Goal: Information Seeking & Learning: Learn about a topic

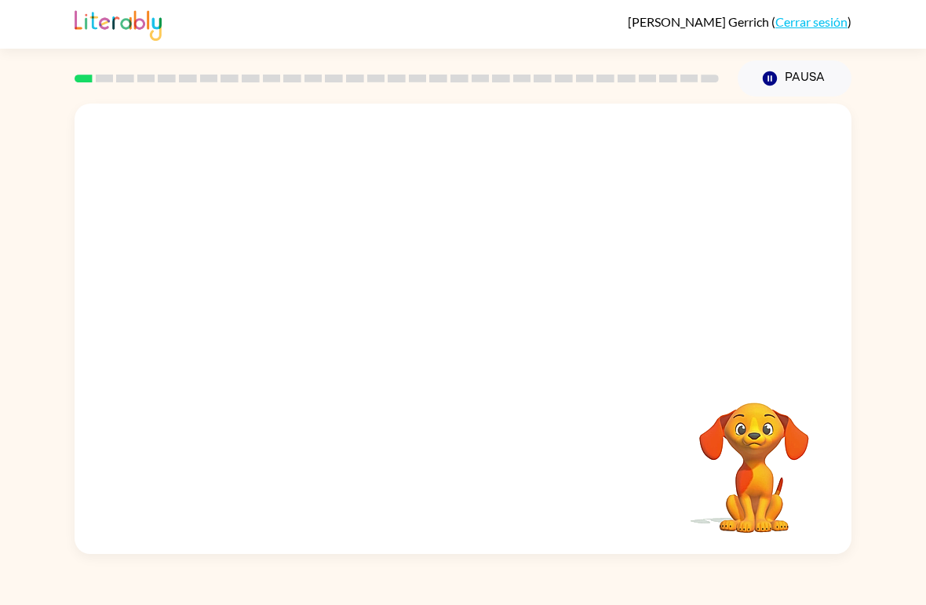
click at [290, 308] on video "Tu navegador debe admitir la reproducción de archivos .mp4 para usar Literably.…" at bounding box center [463, 237] width 777 height 266
click at [504, 373] on div at bounding box center [463, 329] width 777 height 450
click at [491, 377] on div at bounding box center [463, 329] width 777 height 450
click at [490, 377] on div at bounding box center [463, 329] width 777 height 450
click at [501, 342] on button "button" at bounding box center [463, 336] width 100 height 57
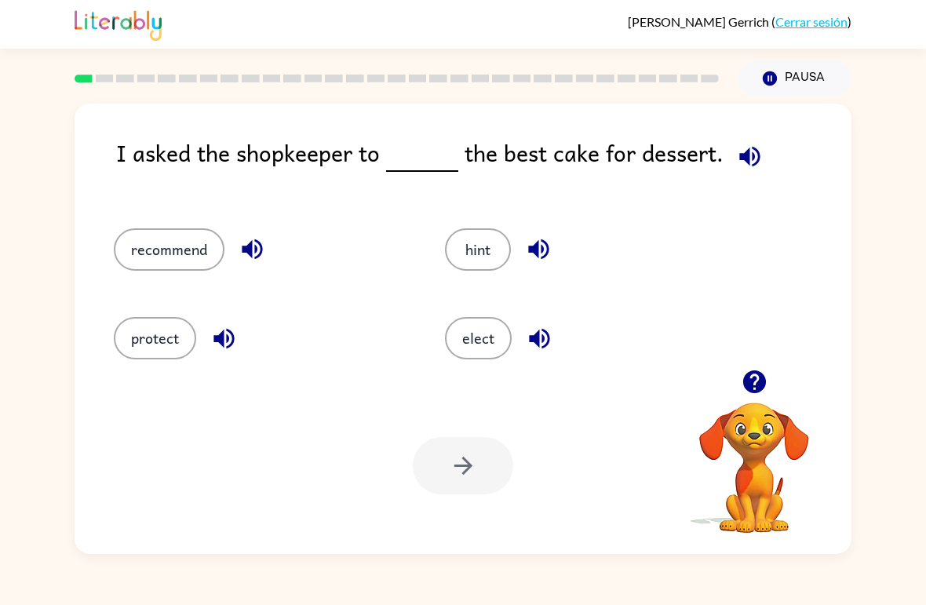
click at [165, 252] on button "recommend" at bounding box center [169, 249] width 111 height 42
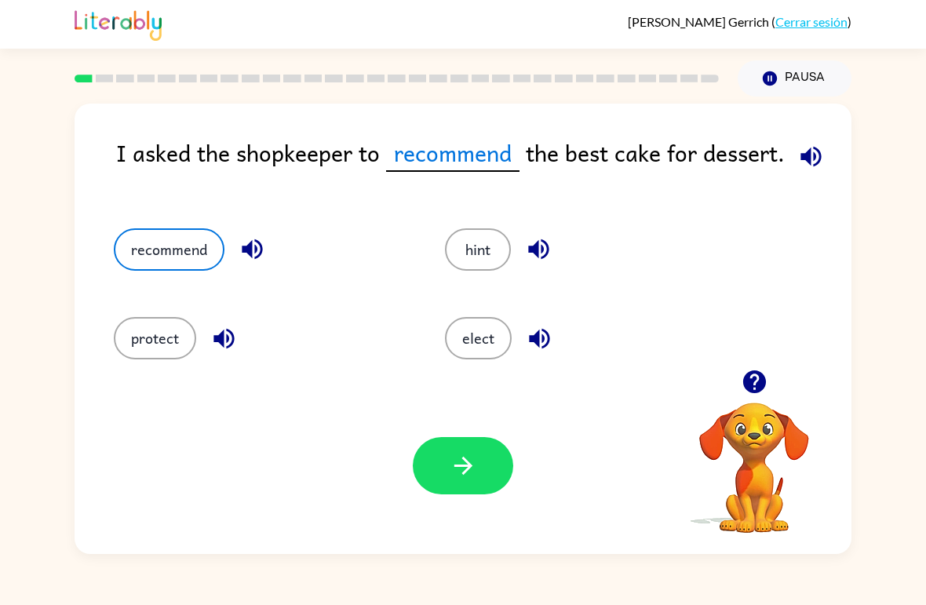
click at [921, 293] on div "I asked the shopkeeper to recommend the best cake for dessert. recommend hint p…" at bounding box center [463, 325] width 926 height 457
click at [463, 446] on button "button" at bounding box center [463, 465] width 100 height 57
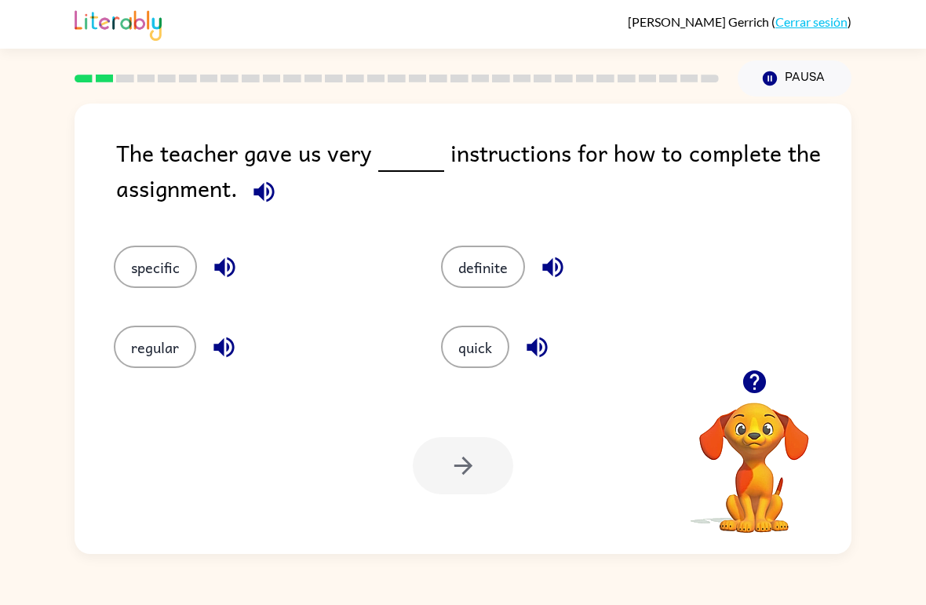
click at [125, 286] on button "specific" at bounding box center [155, 267] width 83 height 42
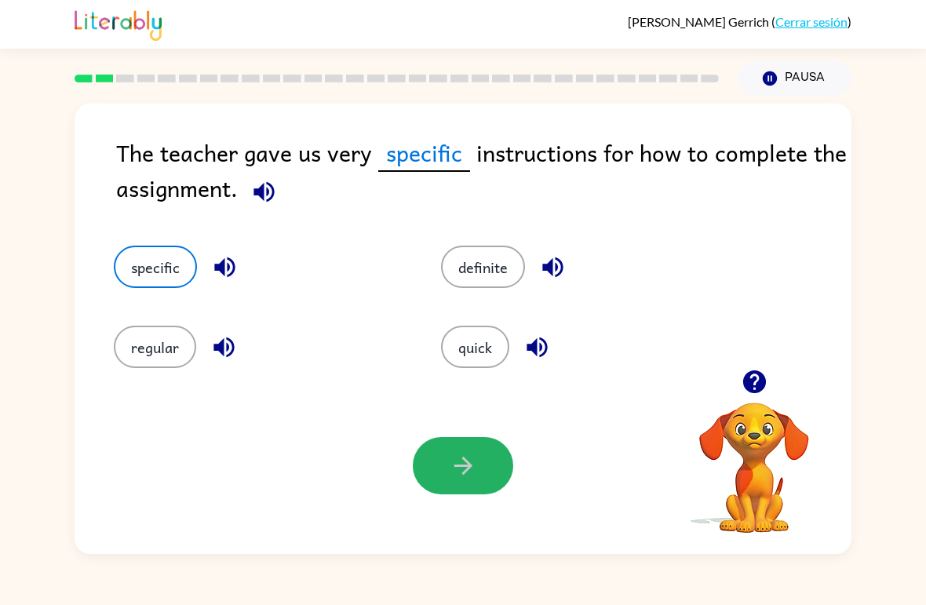
click at [466, 473] on icon "button" at bounding box center [463, 465] width 27 height 27
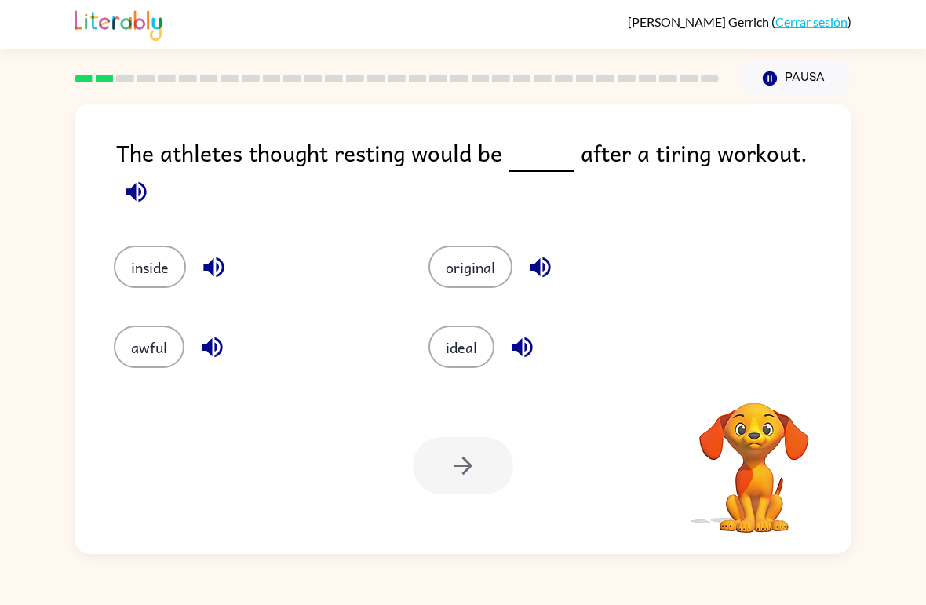
click at [466, 451] on div at bounding box center [463, 465] width 100 height 57
click at [162, 260] on button "inside" at bounding box center [150, 267] width 72 height 42
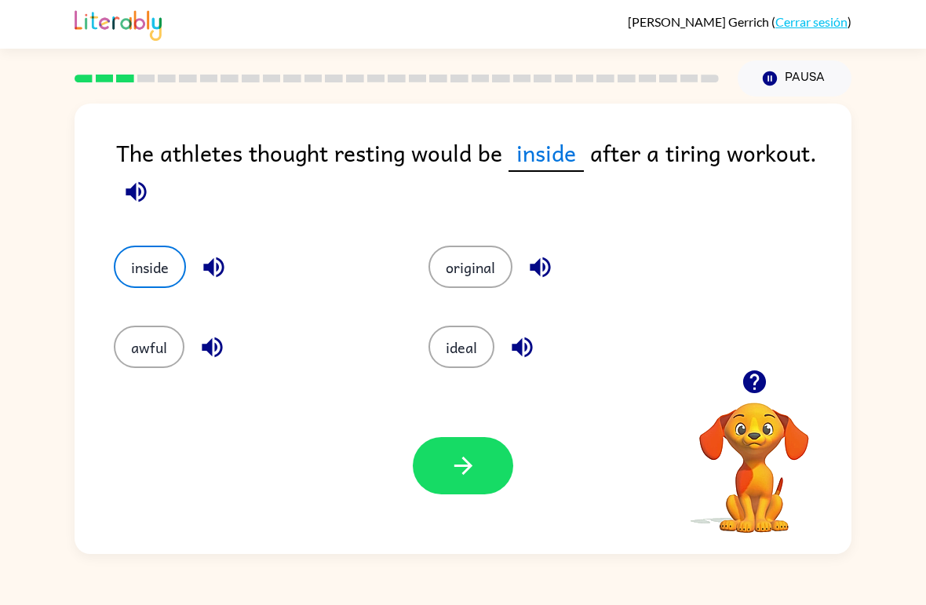
click at [142, 354] on button "awful" at bounding box center [149, 347] width 71 height 42
click at [440, 333] on button "ideal" at bounding box center [461, 347] width 66 height 42
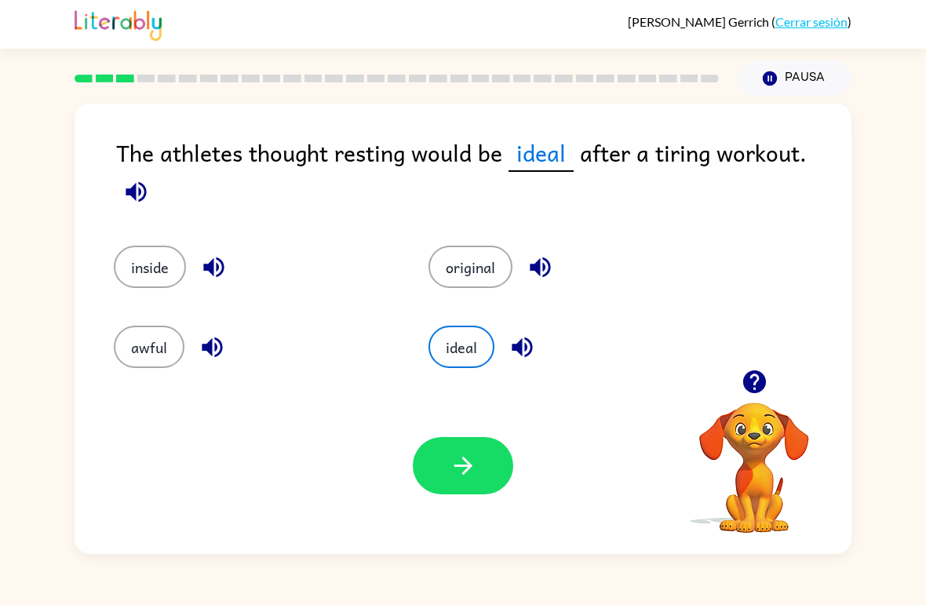
click at [461, 461] on icon "button" at bounding box center [463, 465] width 27 height 27
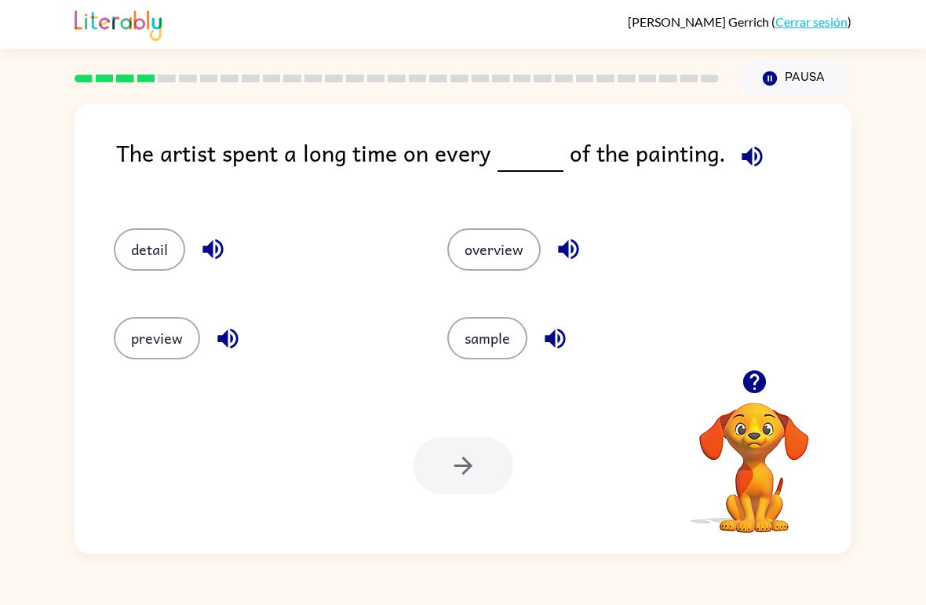
click at [131, 230] on button "detail" at bounding box center [149, 249] width 71 height 42
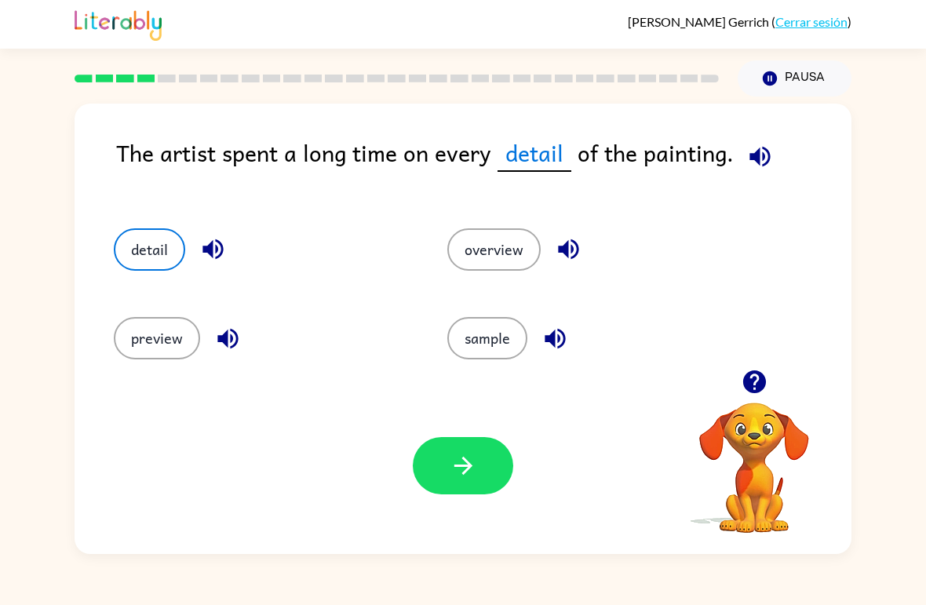
click at [436, 453] on button "button" at bounding box center [463, 465] width 100 height 57
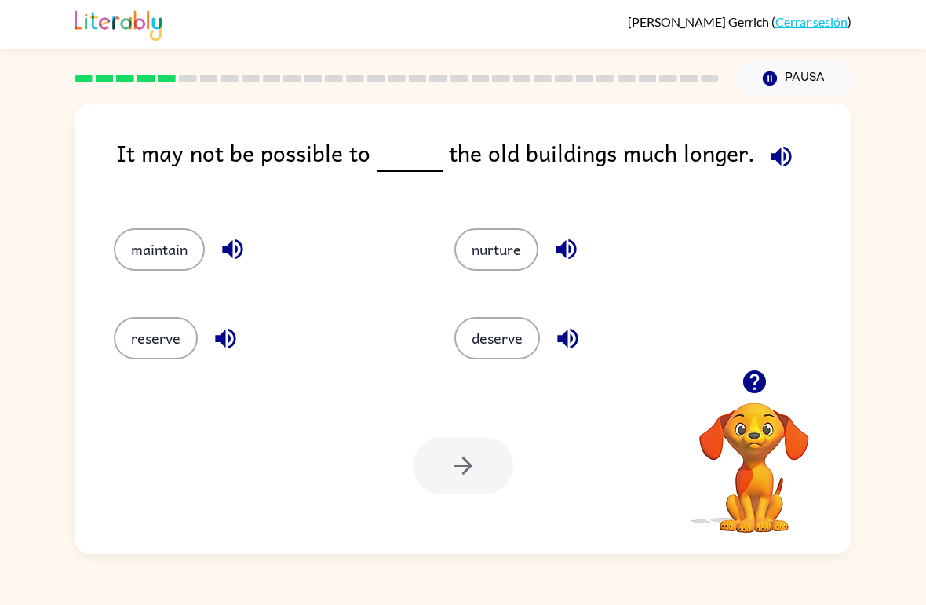
click at [157, 235] on button "maintain" at bounding box center [159, 249] width 91 height 42
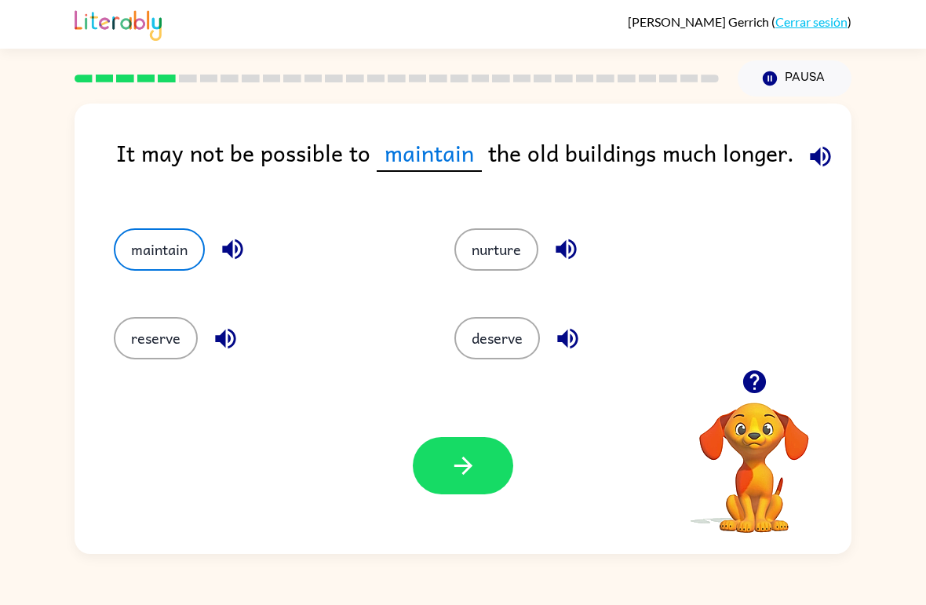
click at [231, 246] on icon "button" at bounding box center [232, 249] width 20 height 20
click at [425, 165] on span "maintain" at bounding box center [429, 153] width 105 height 37
click at [450, 476] on icon "button" at bounding box center [463, 465] width 27 height 27
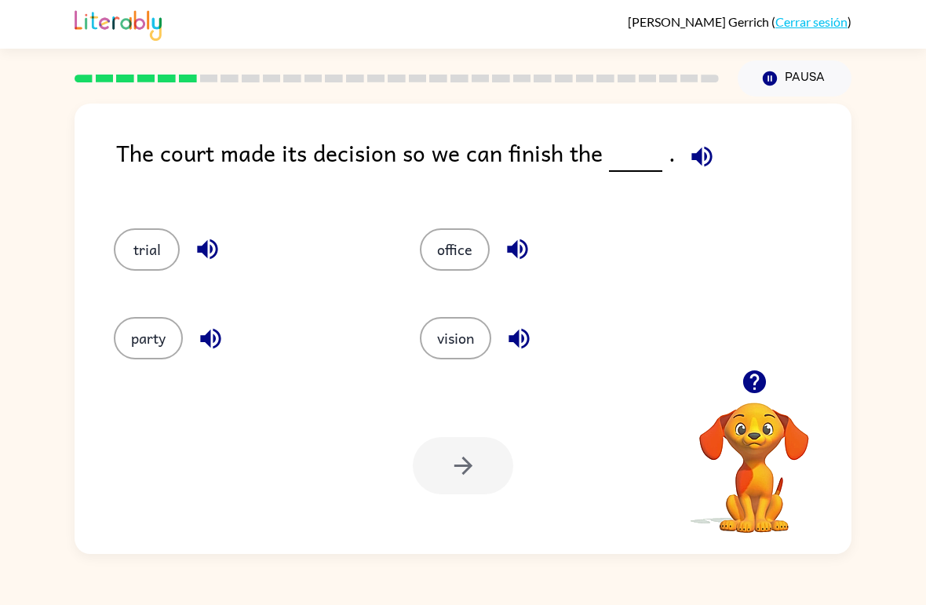
click at [151, 239] on button "trial" at bounding box center [147, 249] width 66 height 42
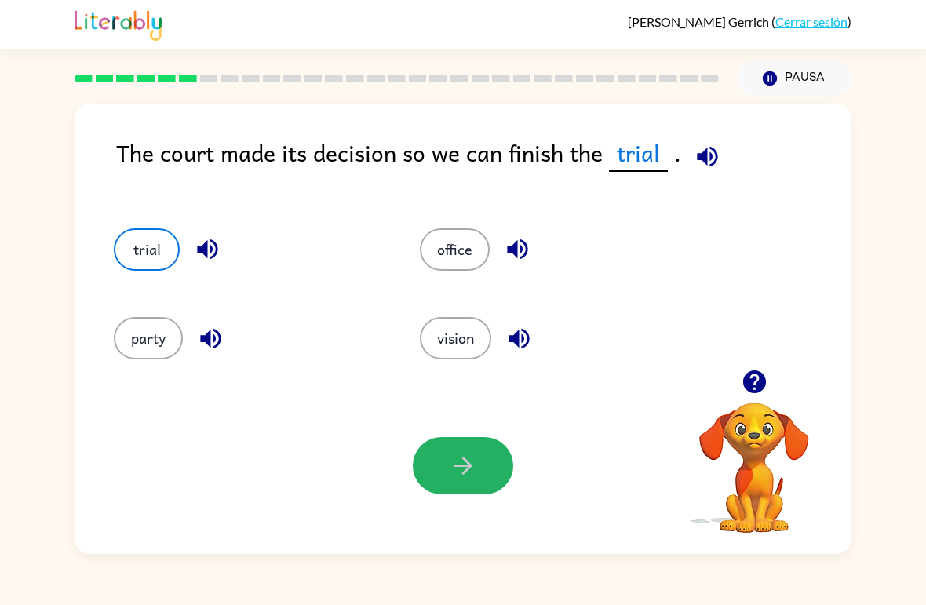
click at [490, 459] on button "button" at bounding box center [463, 465] width 100 height 57
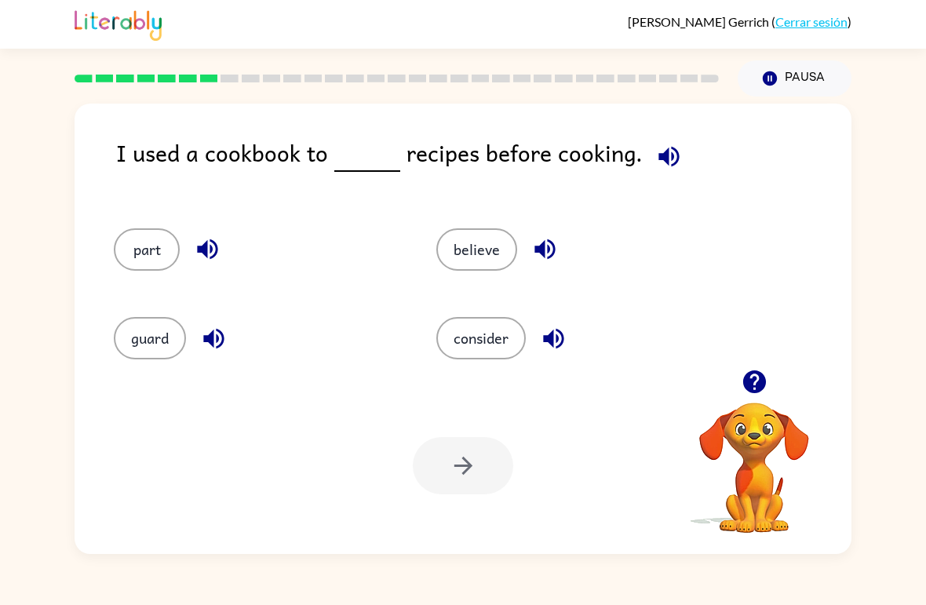
click at [478, 337] on button "consider" at bounding box center [480, 338] width 89 height 42
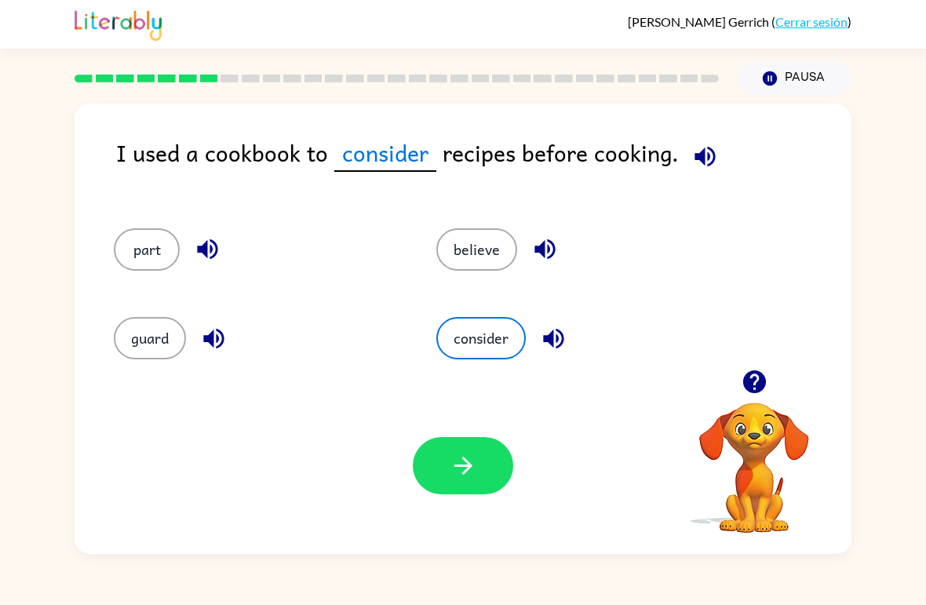
click at [444, 445] on button "button" at bounding box center [463, 465] width 100 height 57
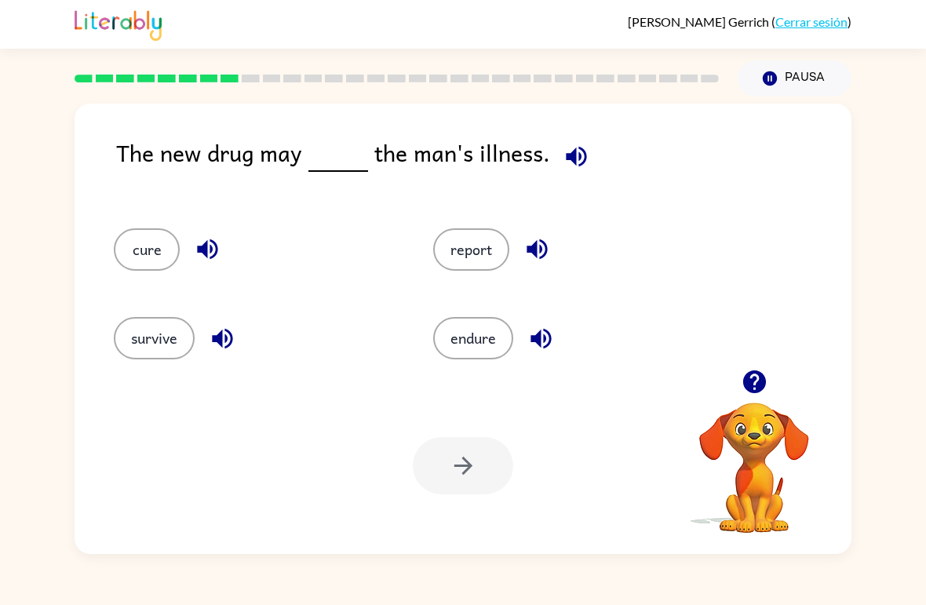
click at [134, 252] on button "cure" at bounding box center [147, 249] width 66 height 42
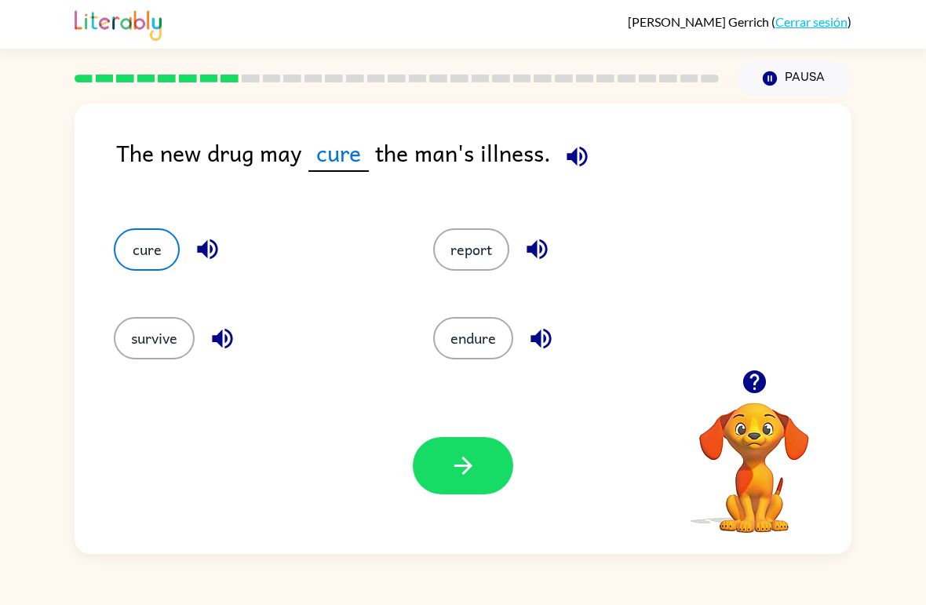
click at [431, 481] on button "button" at bounding box center [463, 465] width 100 height 57
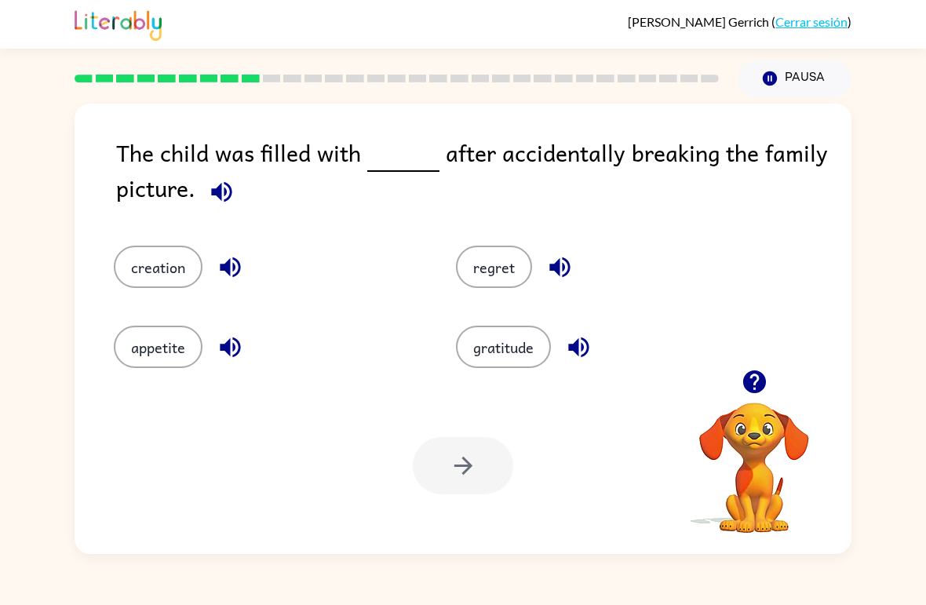
click at [480, 278] on button "regret" at bounding box center [494, 267] width 76 height 42
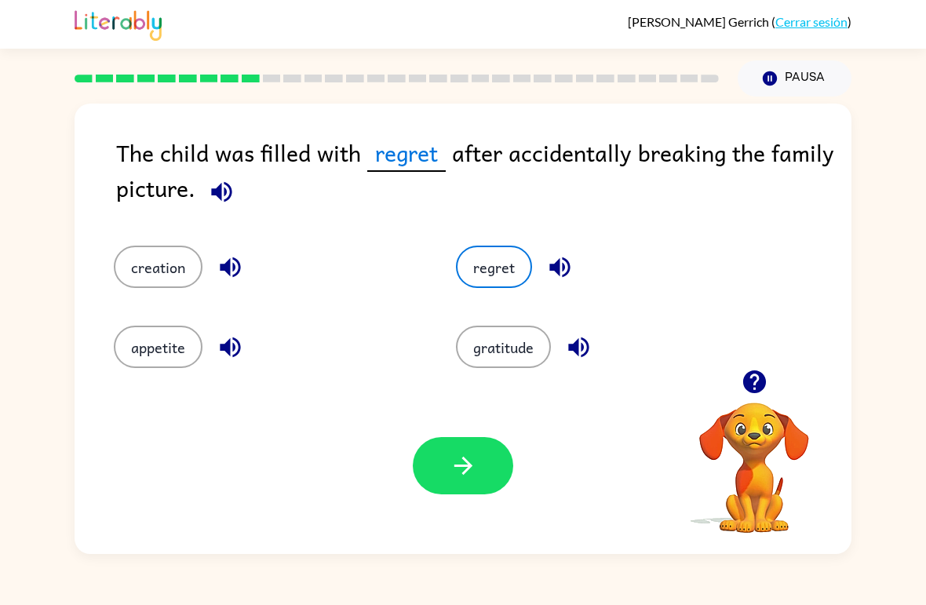
click at [457, 465] on icon "button" at bounding box center [463, 465] width 27 height 27
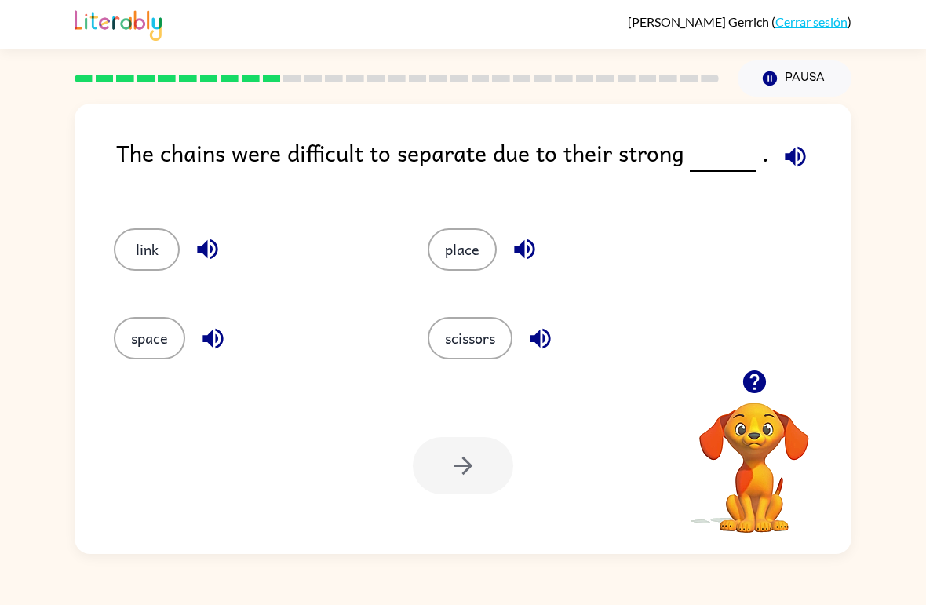
click at [146, 252] on button "link" at bounding box center [147, 249] width 66 height 42
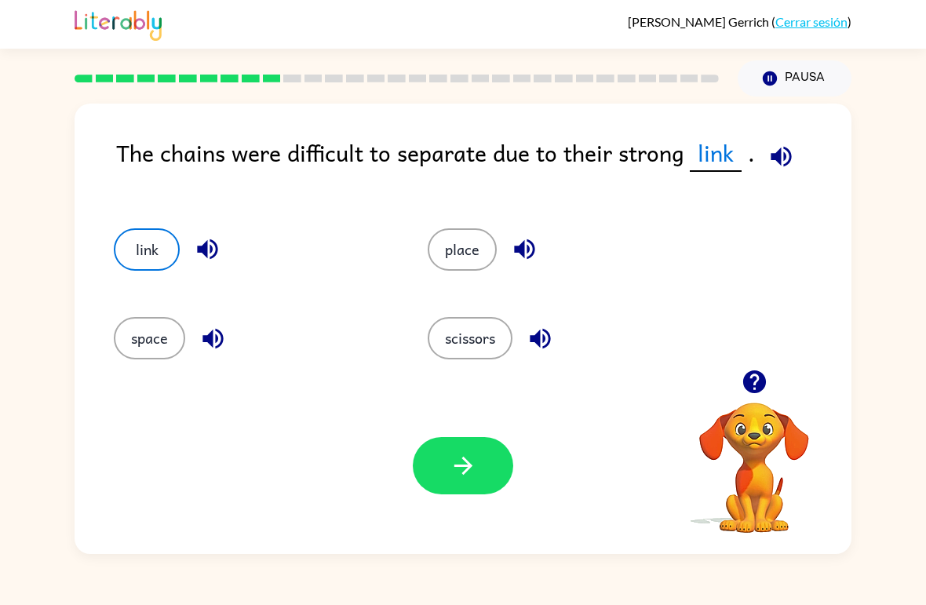
click at [472, 478] on icon "button" at bounding box center [463, 465] width 27 height 27
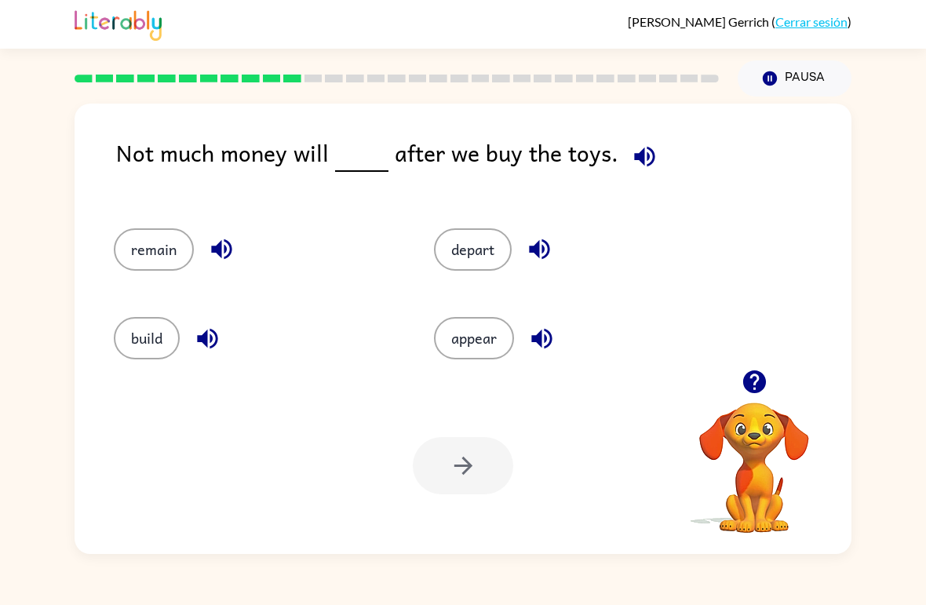
click at [149, 235] on button "remain" at bounding box center [154, 249] width 80 height 42
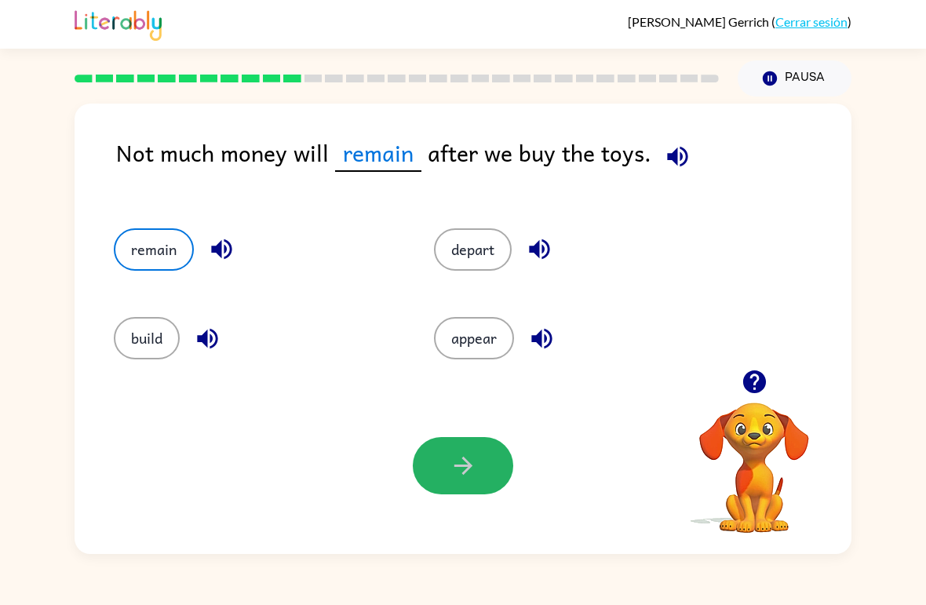
click at [464, 467] on icon "button" at bounding box center [462, 466] width 18 height 18
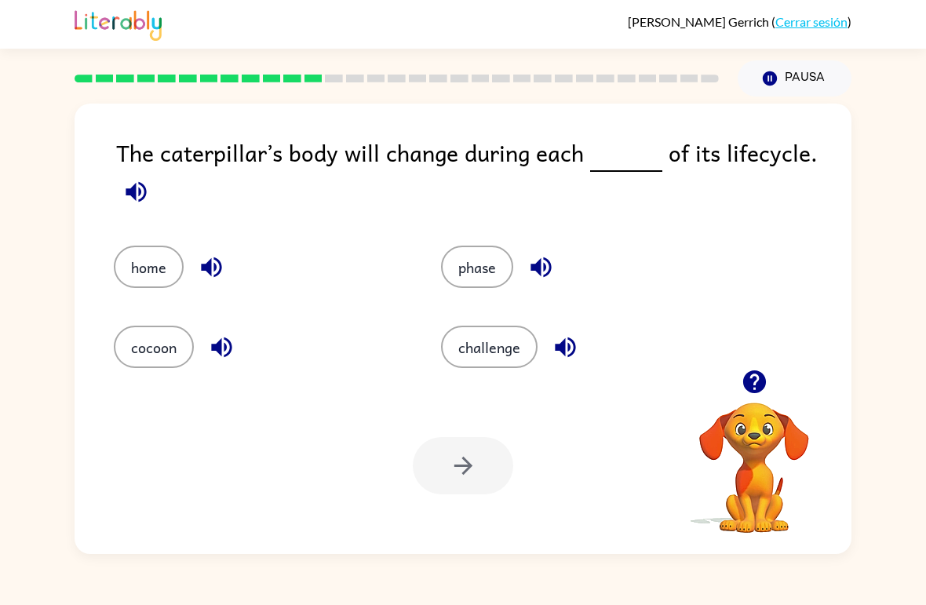
click at [458, 288] on button "phase" at bounding box center [477, 267] width 72 height 42
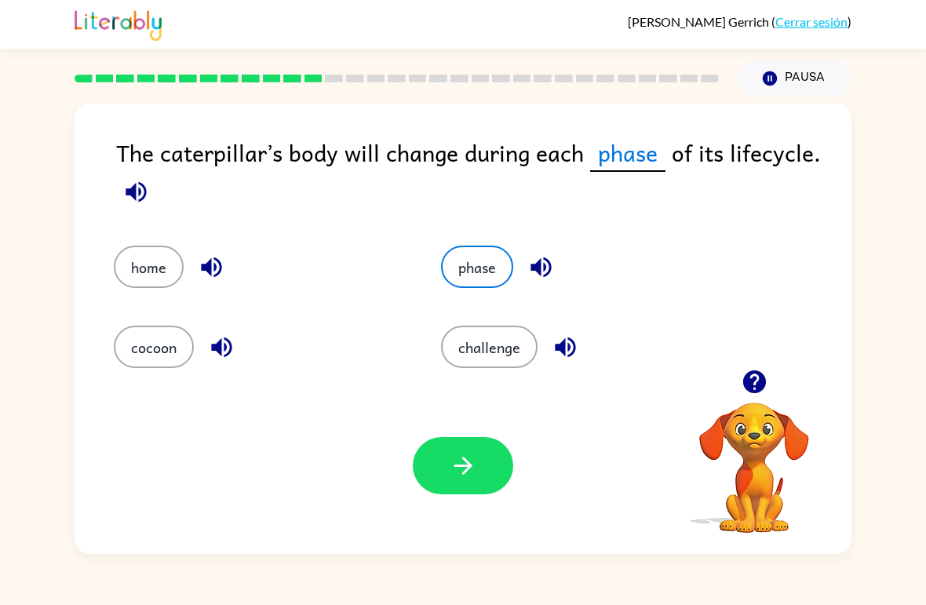
click at [464, 484] on button "button" at bounding box center [463, 465] width 100 height 57
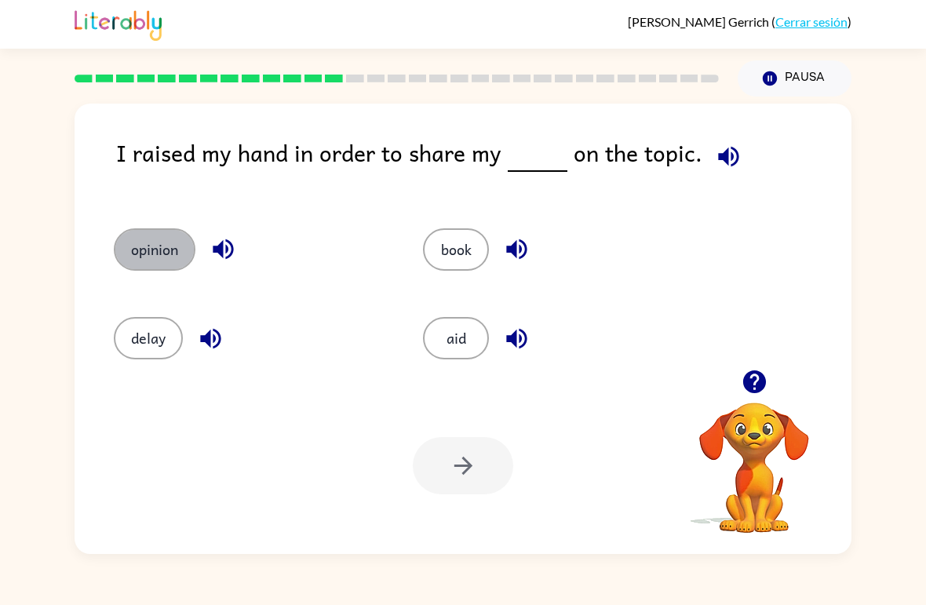
click at [154, 246] on button "opinion" at bounding box center [155, 249] width 82 height 42
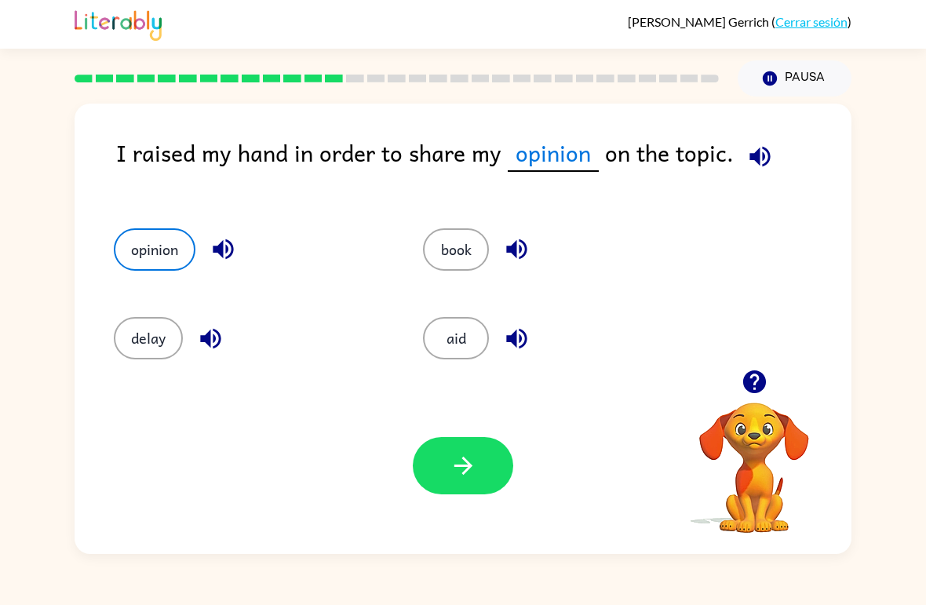
click at [461, 473] on icon "button" at bounding box center [463, 465] width 27 height 27
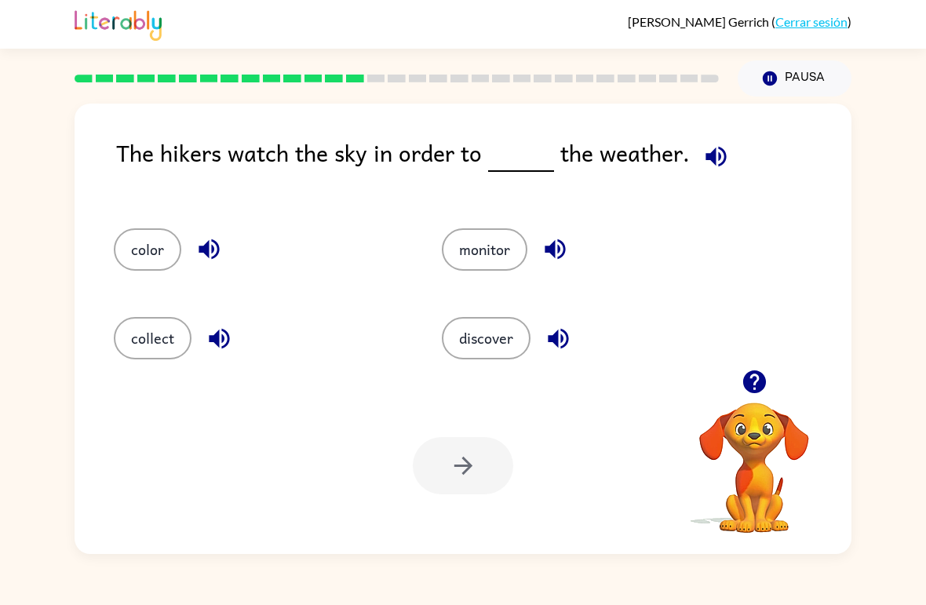
click at [494, 261] on button "monitor" at bounding box center [485, 249] width 86 height 42
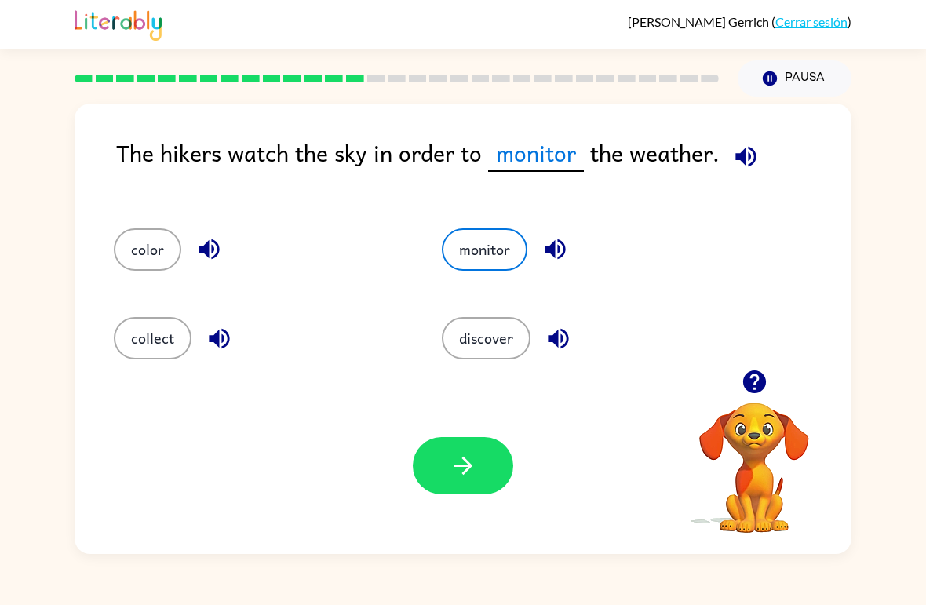
click at [462, 463] on icon "button" at bounding box center [463, 465] width 27 height 27
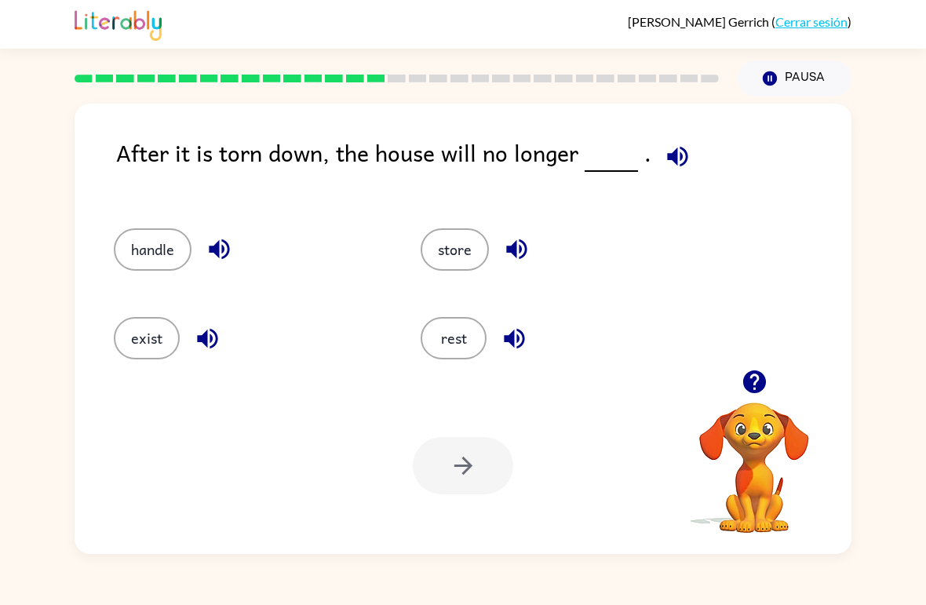
click at [881, 432] on div "After it is torn down, the house will no longer . handle store exist rest Tu na…" at bounding box center [463, 325] width 926 height 457
click at [135, 349] on button "exist" at bounding box center [147, 338] width 66 height 42
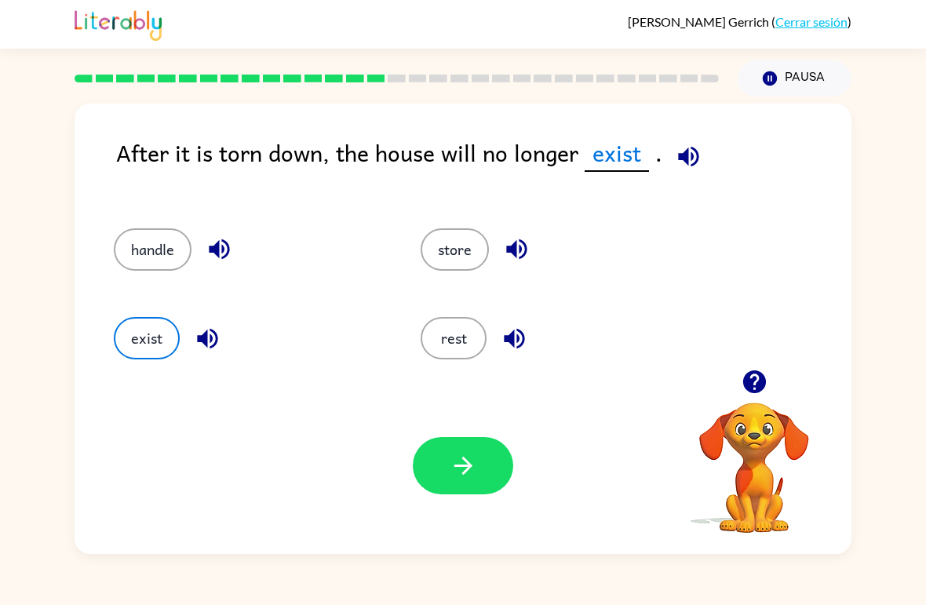
click at [483, 475] on button "button" at bounding box center [463, 465] width 100 height 57
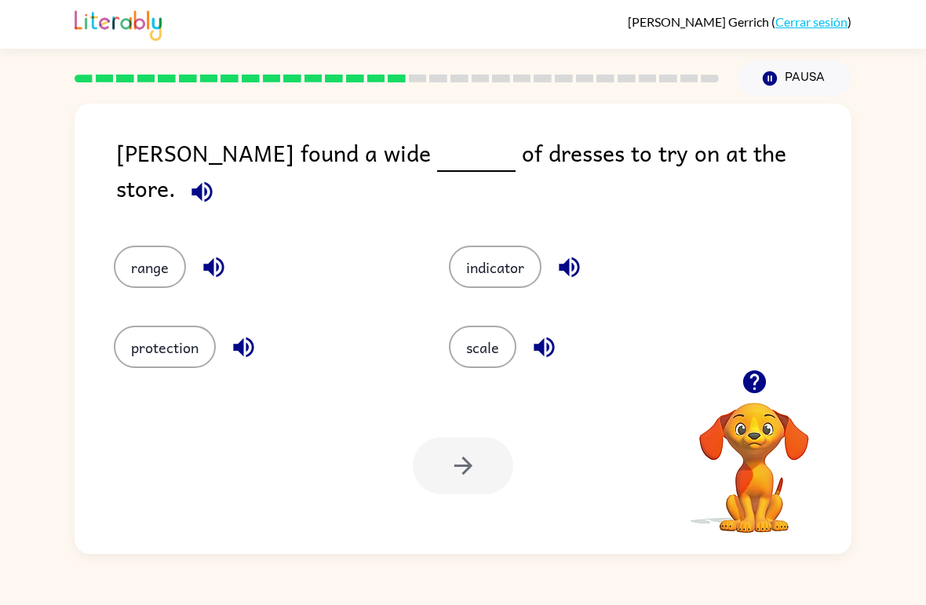
click at [155, 246] on button "range" at bounding box center [150, 267] width 72 height 42
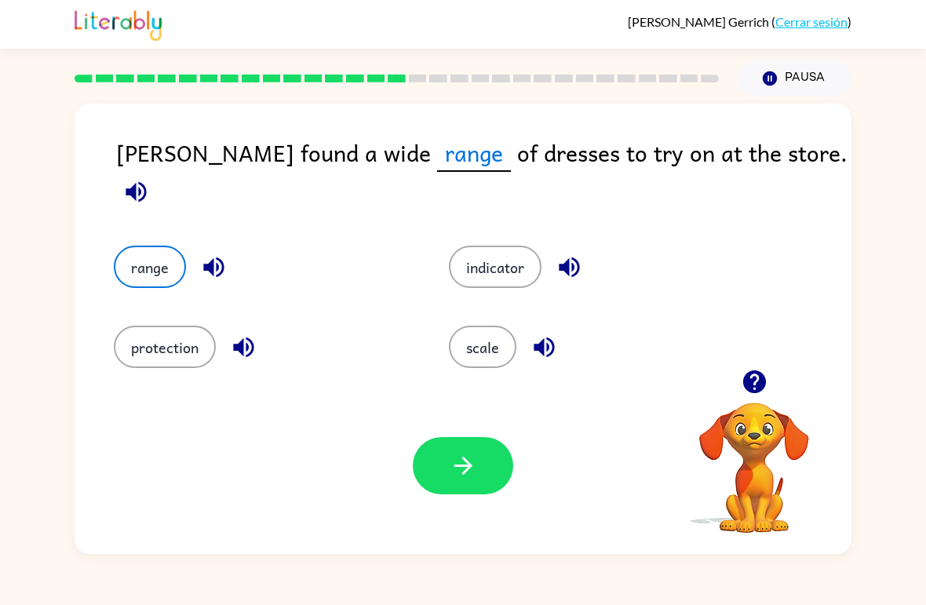
click at [423, 457] on button "button" at bounding box center [463, 465] width 100 height 57
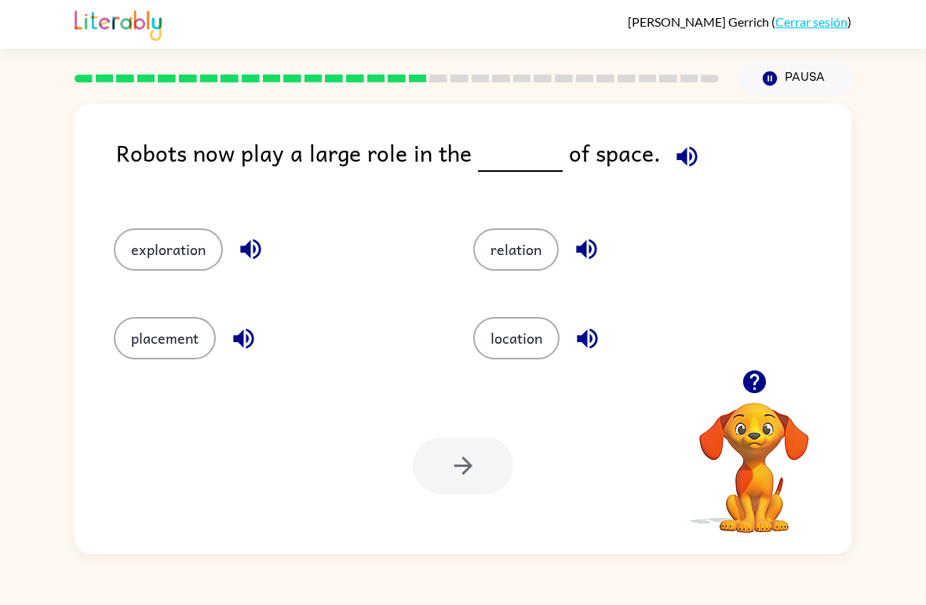
click at [181, 245] on button "exploration" at bounding box center [168, 249] width 109 height 42
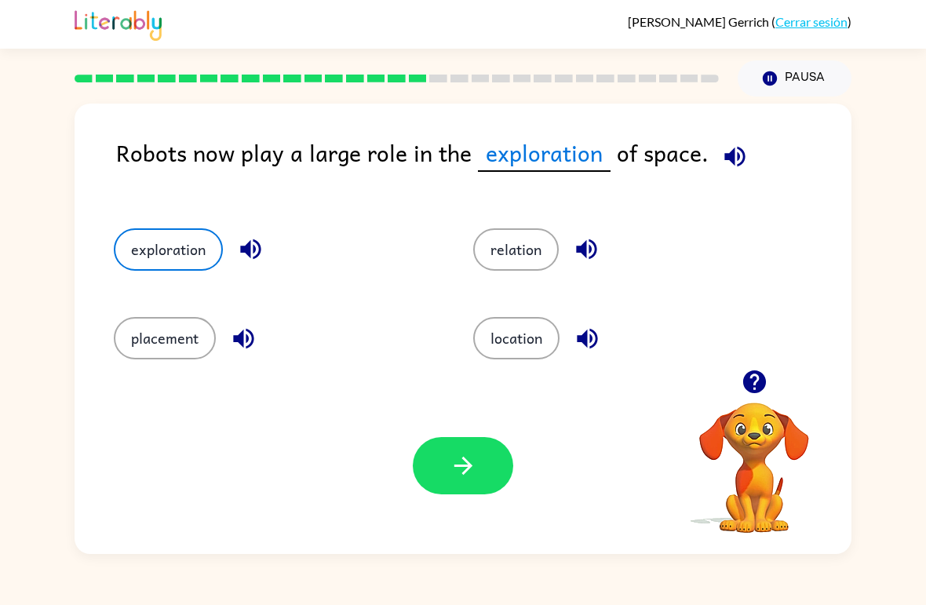
click at [469, 466] on icon "button" at bounding box center [462, 466] width 18 height 18
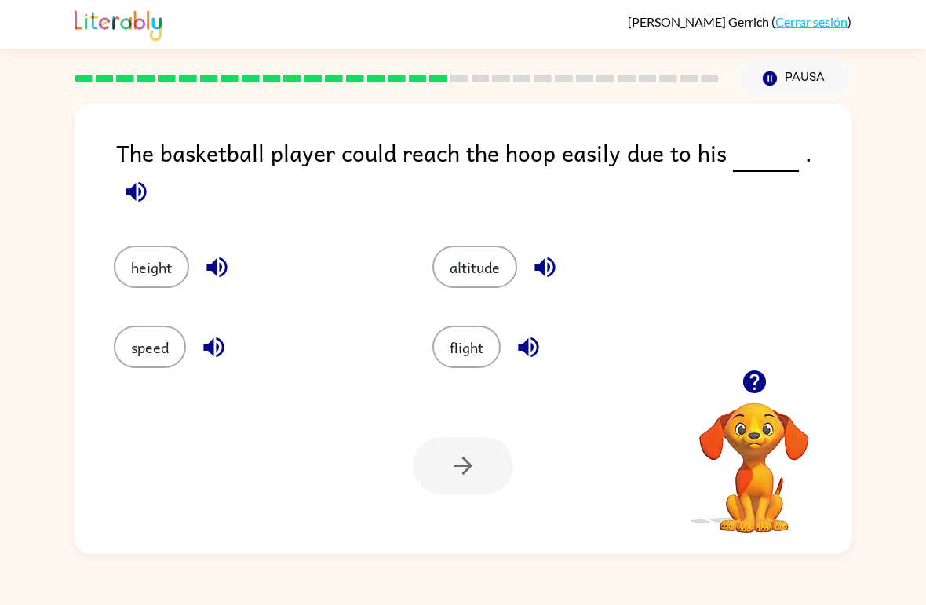
click at [137, 216] on div "height" at bounding box center [243, 256] width 319 height 80
click at [154, 246] on button "height" at bounding box center [151, 267] width 75 height 42
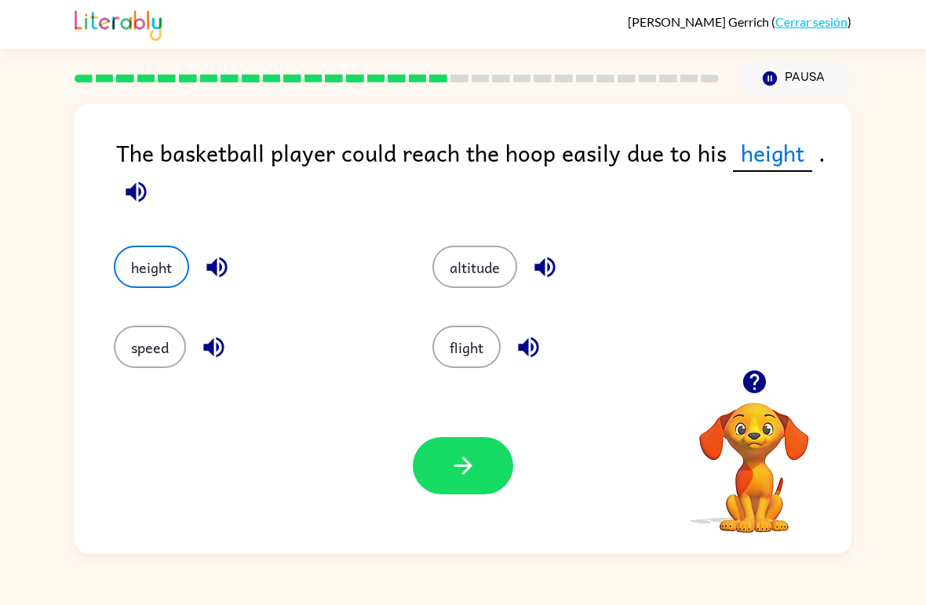
click at [468, 471] on icon "button" at bounding box center [463, 465] width 27 height 27
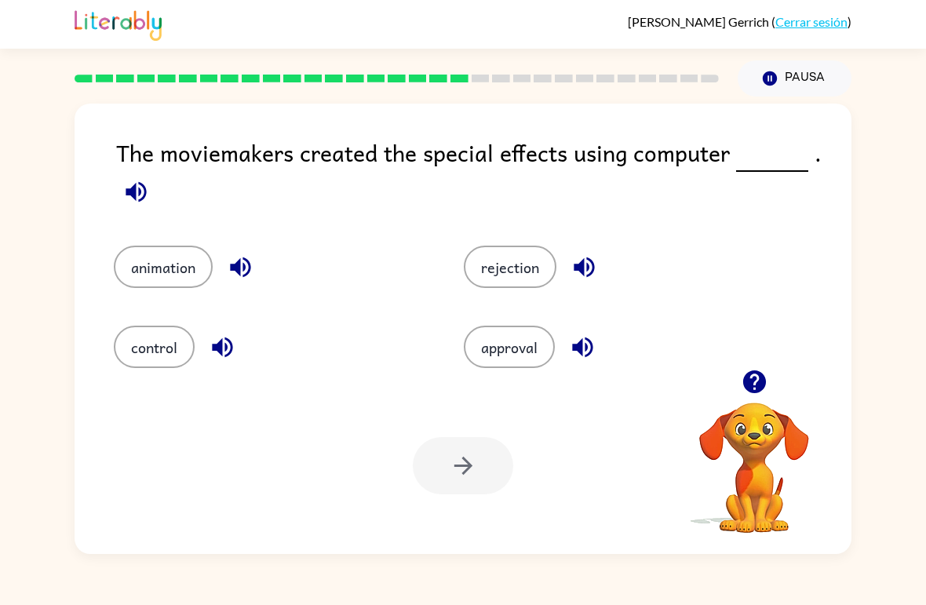
click at [161, 274] on button "animation" at bounding box center [163, 267] width 99 height 42
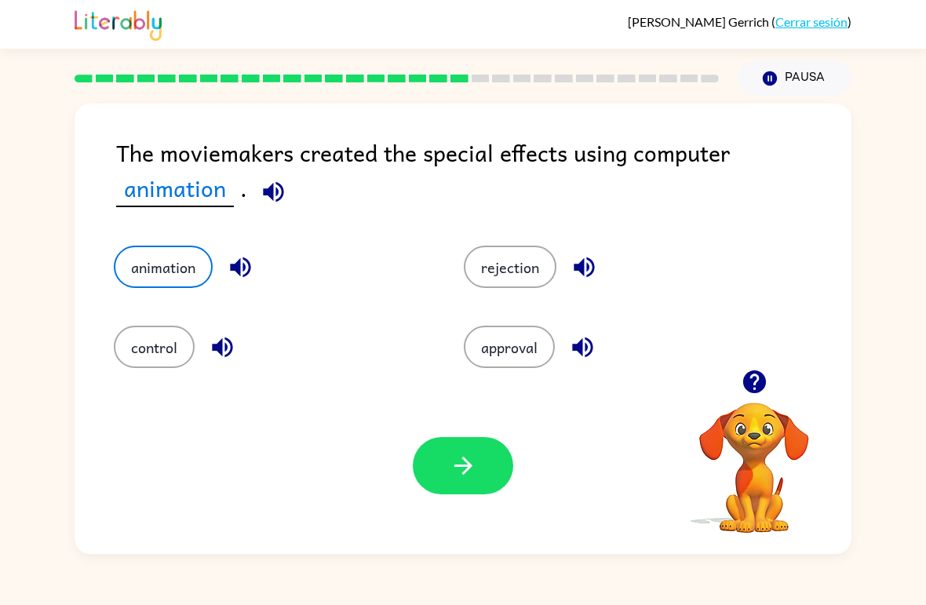
click at [439, 438] on button "button" at bounding box center [463, 465] width 100 height 57
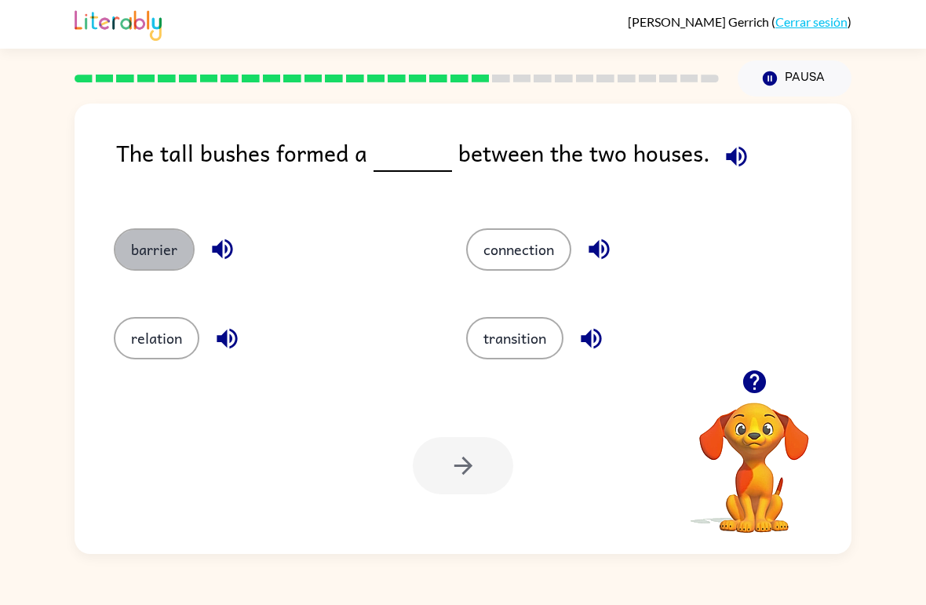
click at [142, 232] on button "barrier" at bounding box center [154, 249] width 81 height 42
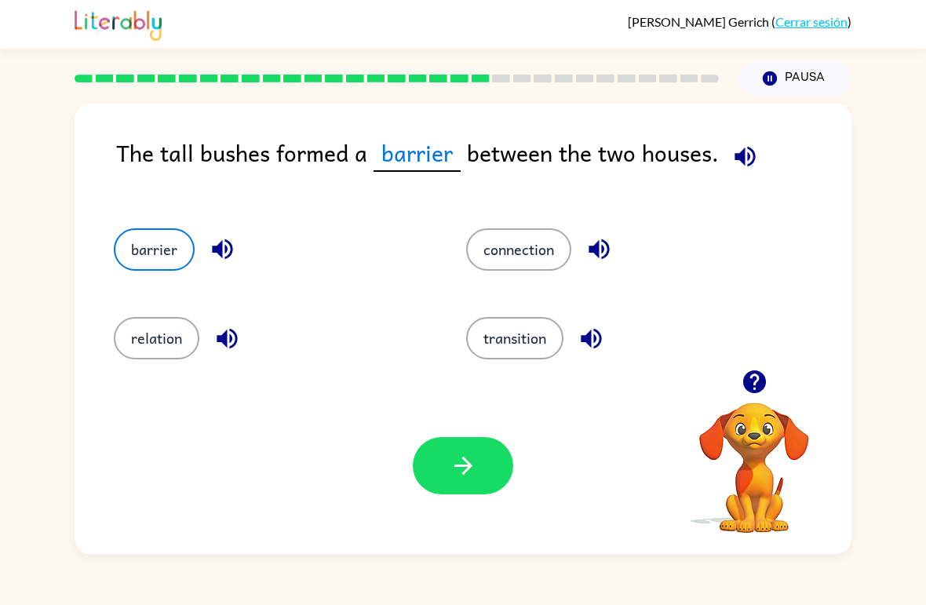
click at [467, 467] on icon "button" at bounding box center [462, 466] width 18 height 18
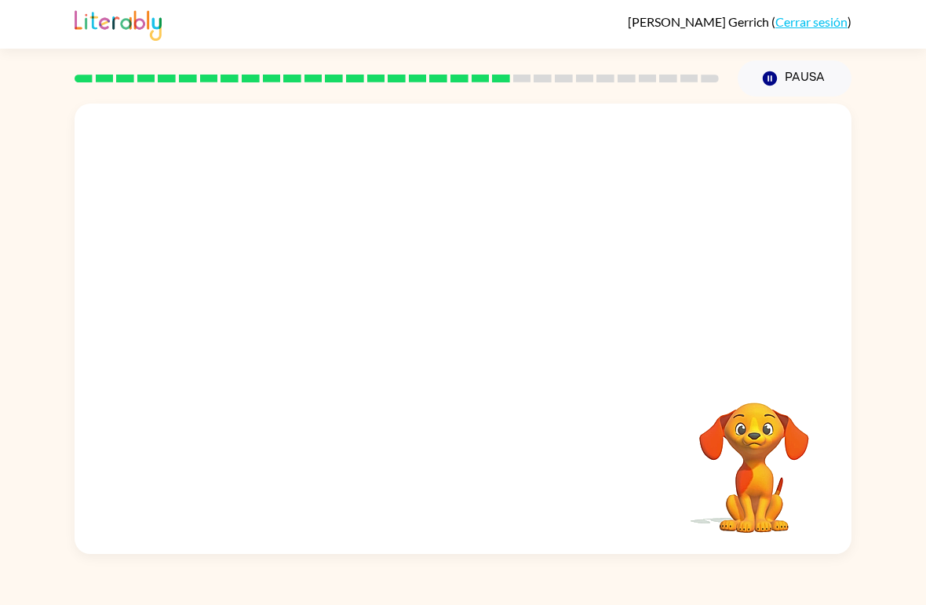
click at [309, 326] on video "Tu navegador debe admitir la reproducción de archivos .mp4 para usar Literably.…" at bounding box center [463, 237] width 777 height 266
click at [351, 300] on video "Tu navegador debe admitir la reproducción de archivos .mp4 para usar Literably.…" at bounding box center [463, 237] width 777 height 266
click at [304, 300] on video "Tu navegador debe admitir la reproducción de archivos .mp4 para usar Literably.…" at bounding box center [463, 237] width 777 height 266
click at [283, 339] on video "Tu navegador debe admitir la reproducción de archivos .mp4 para usar Literably.…" at bounding box center [463, 237] width 777 height 266
click at [296, 323] on video "Tu navegador debe admitir la reproducción de archivos .mp4 para usar Literably.…" at bounding box center [463, 237] width 777 height 266
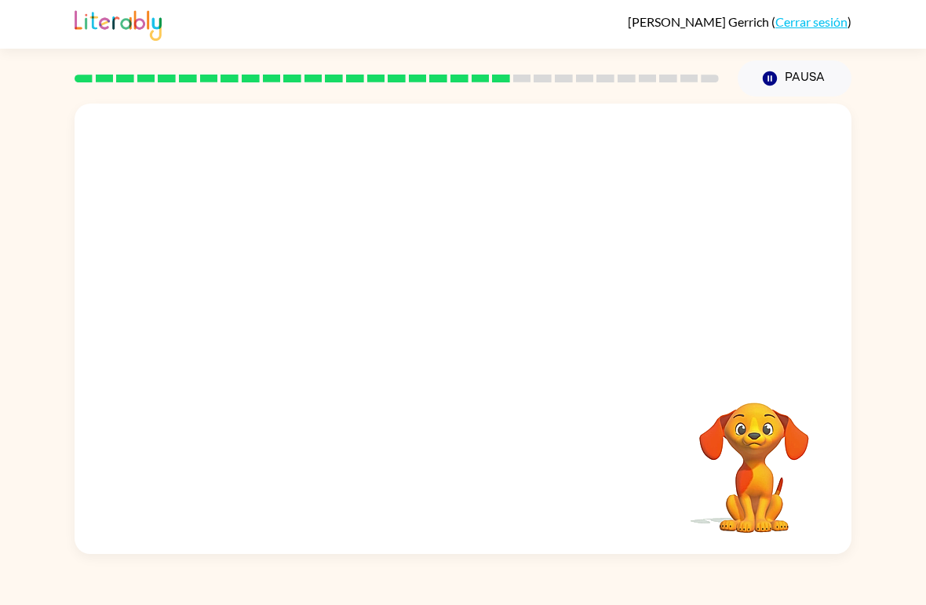
click at [519, 84] on div at bounding box center [396, 78] width 663 height 55
click at [570, 96] on div at bounding box center [396, 78] width 663 height 55
click at [542, 96] on div at bounding box center [396, 78] width 663 height 55
click at [584, 97] on div at bounding box center [396, 78] width 663 height 55
click at [603, 92] on div at bounding box center [396, 78] width 663 height 55
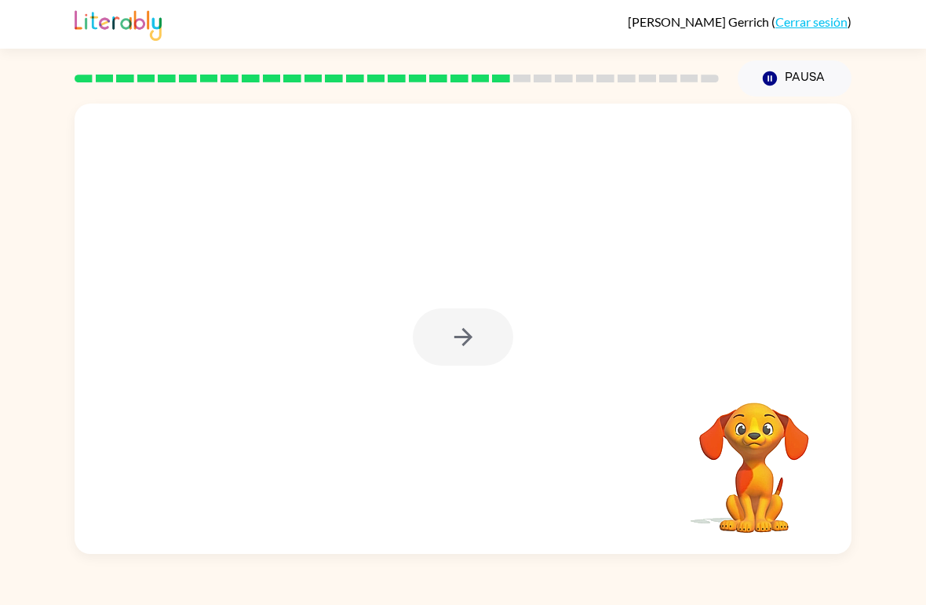
click at [653, 87] on div at bounding box center [396, 78] width 663 height 55
click at [445, 355] on button "button" at bounding box center [463, 336] width 100 height 57
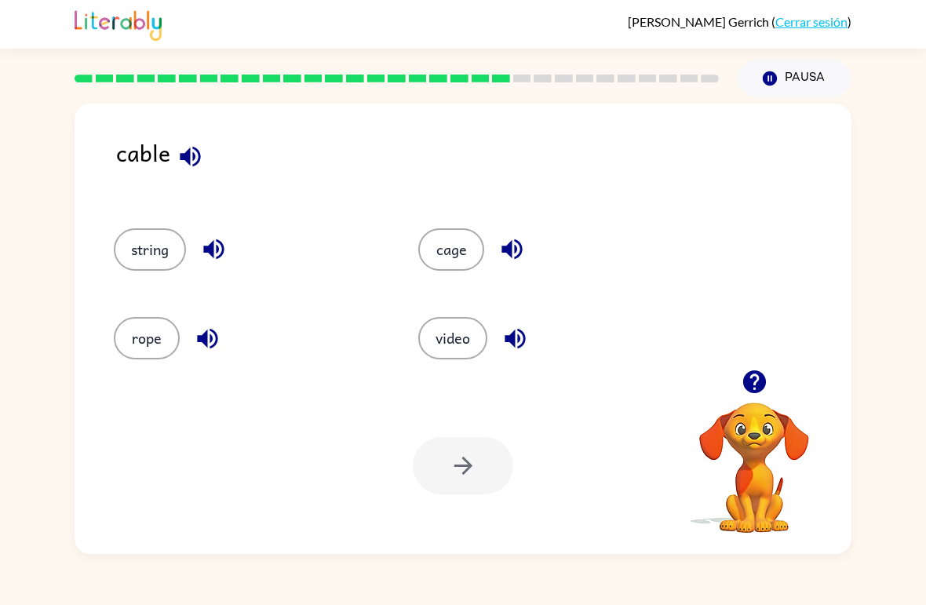
click at [142, 253] on button "string" at bounding box center [150, 249] width 72 height 42
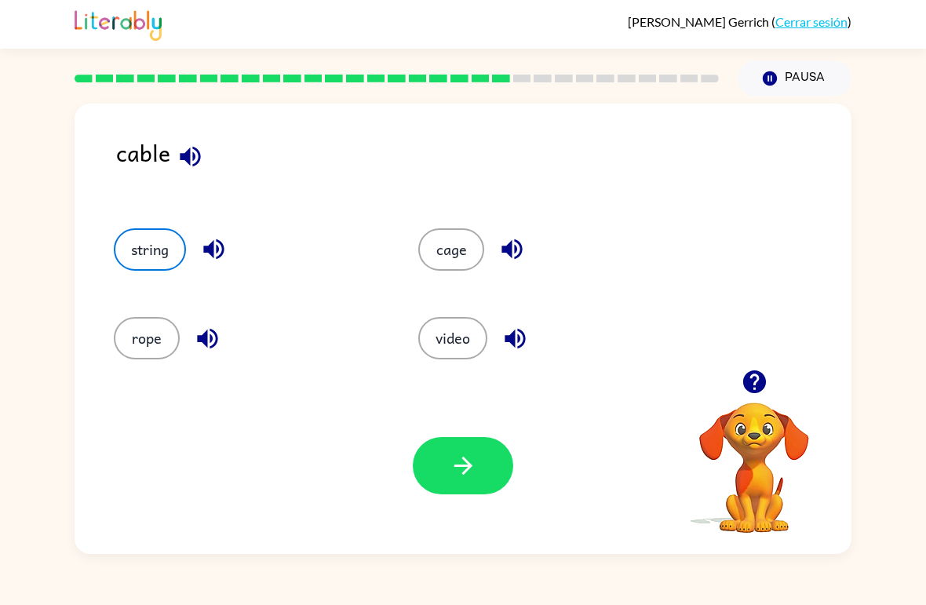
click at [439, 461] on button "button" at bounding box center [463, 465] width 100 height 57
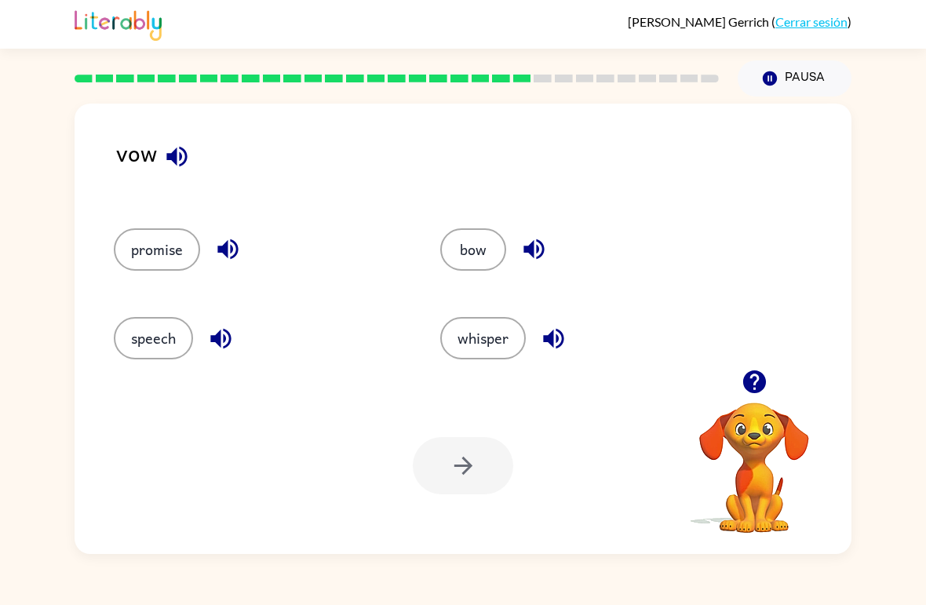
click at [154, 242] on button "promise" at bounding box center [157, 249] width 86 height 42
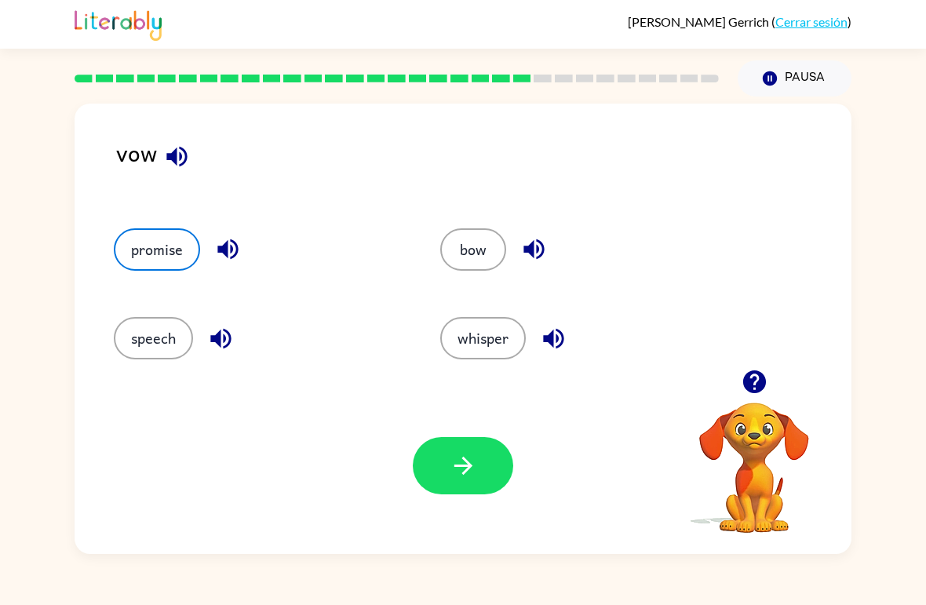
click at [462, 433] on div "Tu navegador debe admitir la reproducción de archivos .mp4 para usar Literably.…" at bounding box center [463, 465] width 777 height 177
click at [448, 467] on button "button" at bounding box center [463, 465] width 100 height 57
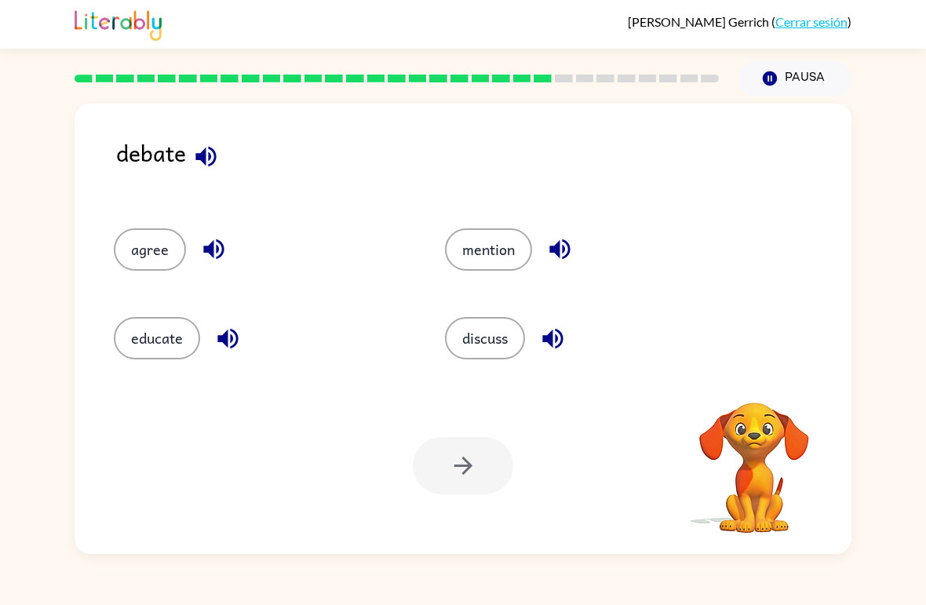
click at [473, 351] on button "discuss" at bounding box center [485, 338] width 80 height 42
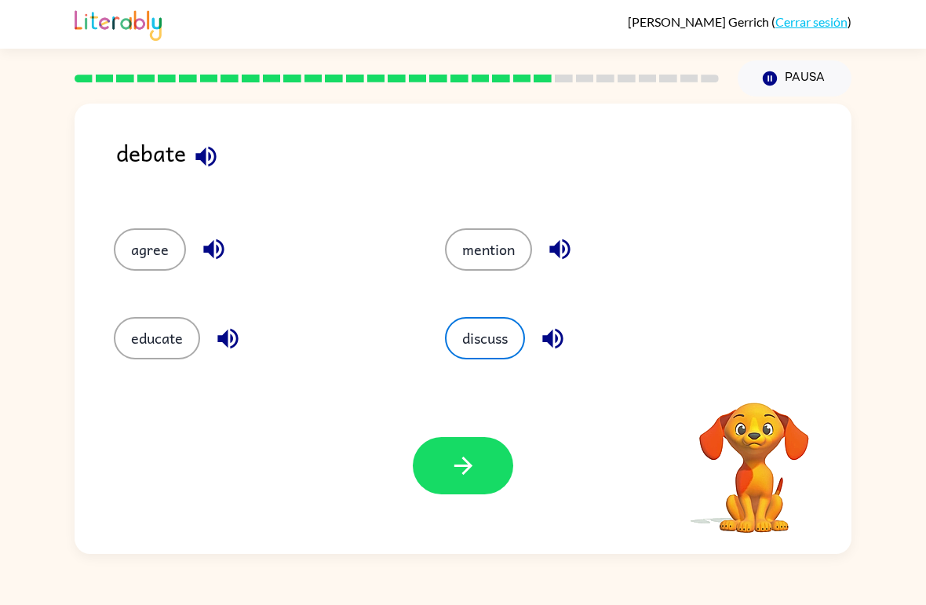
click at [468, 464] on icon "button" at bounding box center [462, 466] width 18 height 18
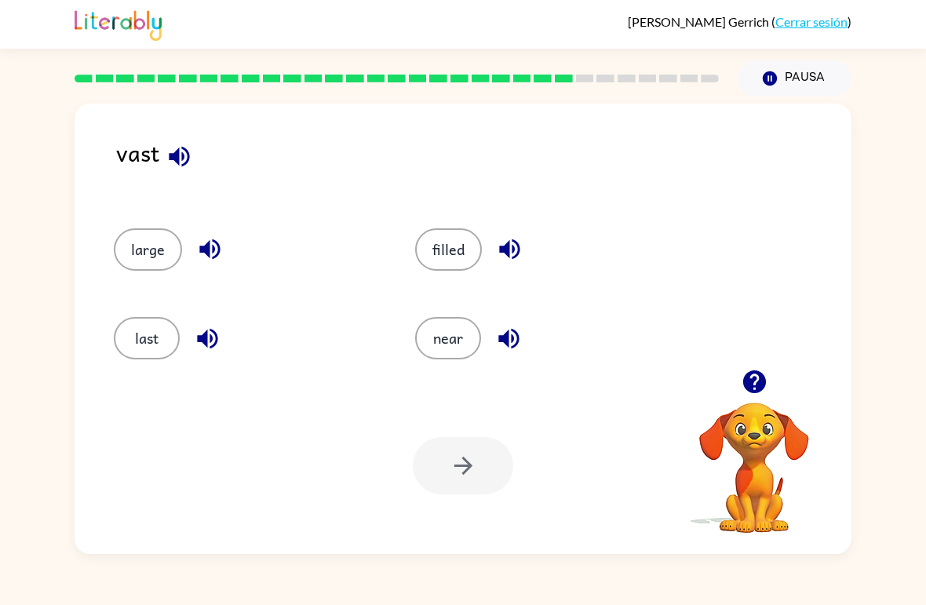
click at [183, 162] on icon "button" at bounding box center [179, 156] width 27 height 27
click at [447, 352] on button "near" at bounding box center [448, 338] width 66 height 42
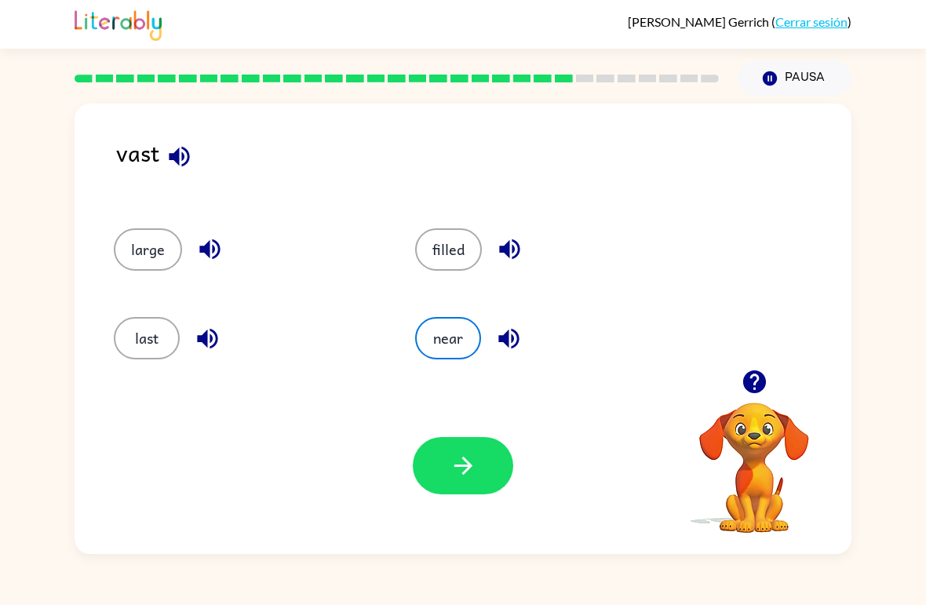
click at [464, 475] on icon "button" at bounding box center [462, 466] width 18 height 18
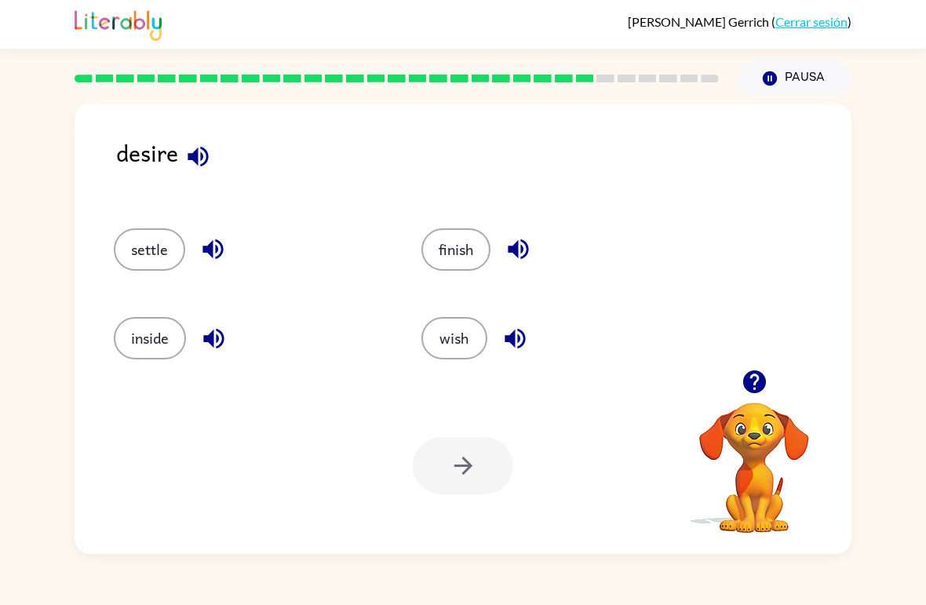
click at [436, 344] on button "wish" at bounding box center [454, 338] width 66 height 42
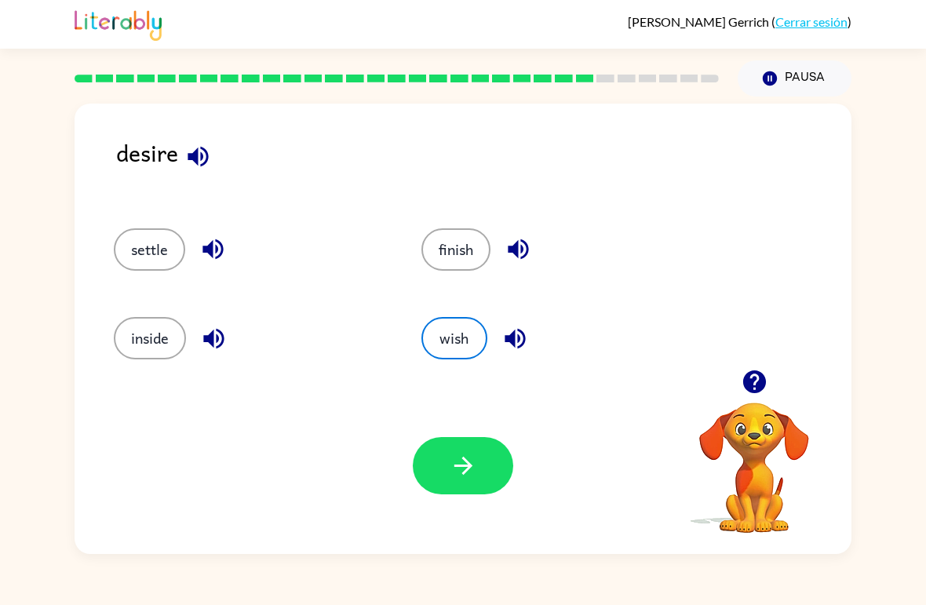
click at [471, 457] on icon "button" at bounding box center [463, 465] width 27 height 27
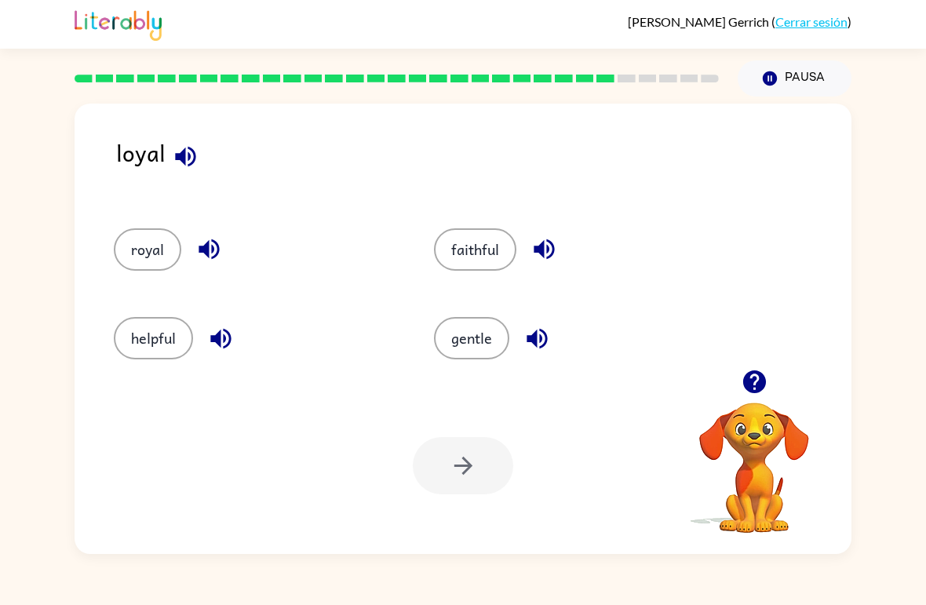
click at [450, 248] on button "faithful" at bounding box center [475, 249] width 82 height 42
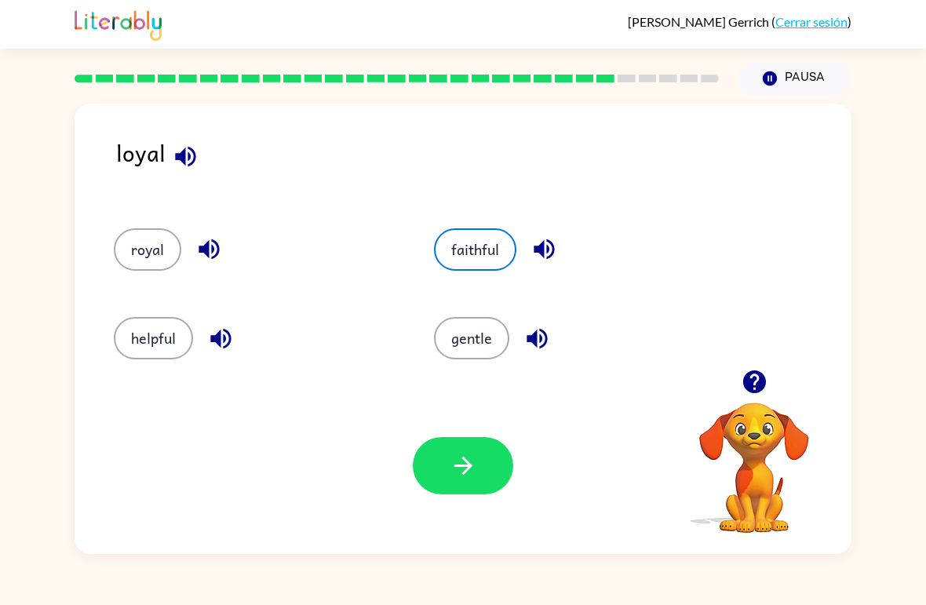
click at [463, 445] on button "button" at bounding box center [463, 465] width 100 height 57
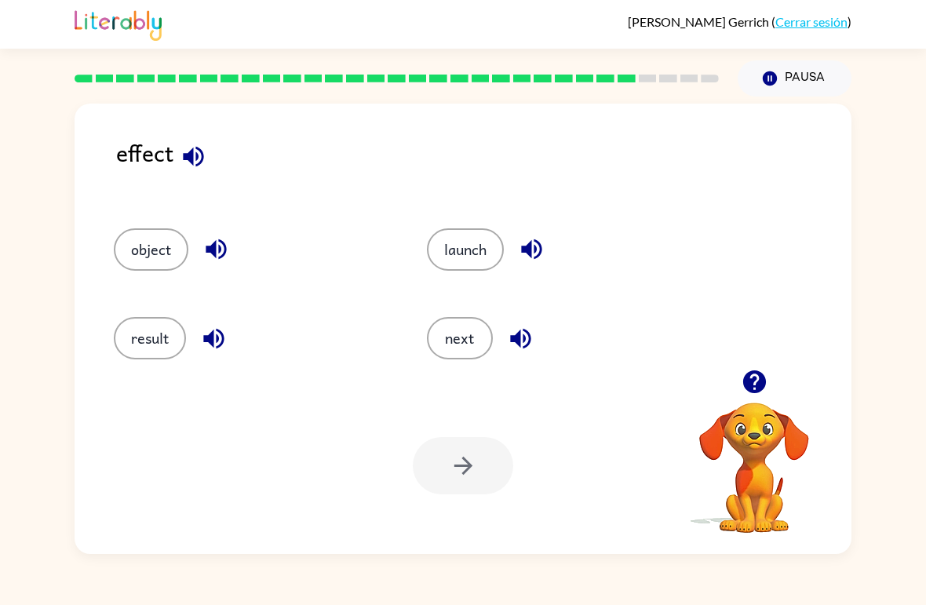
click at [139, 339] on button "result" at bounding box center [150, 338] width 72 height 42
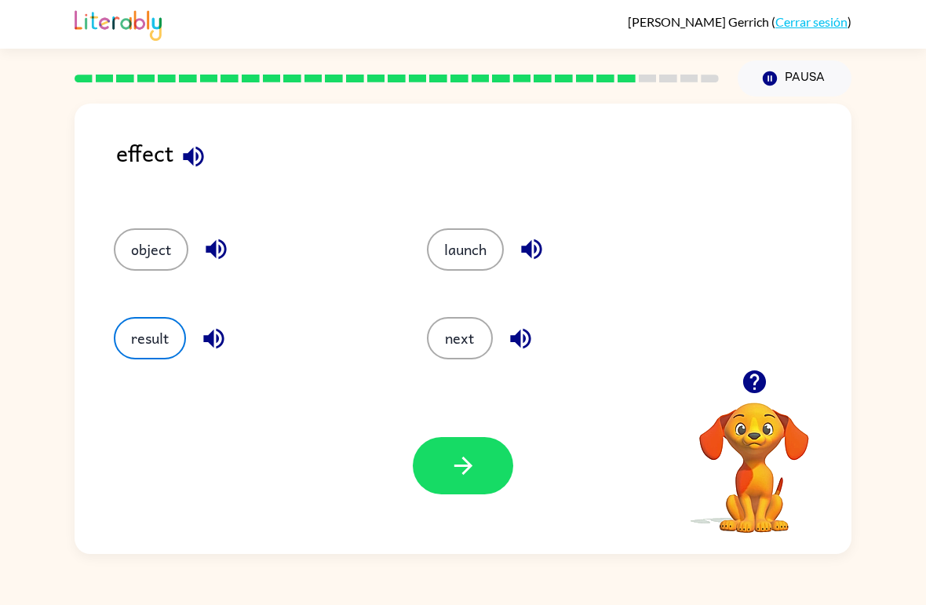
click at [467, 471] on icon "button" at bounding box center [462, 466] width 18 height 18
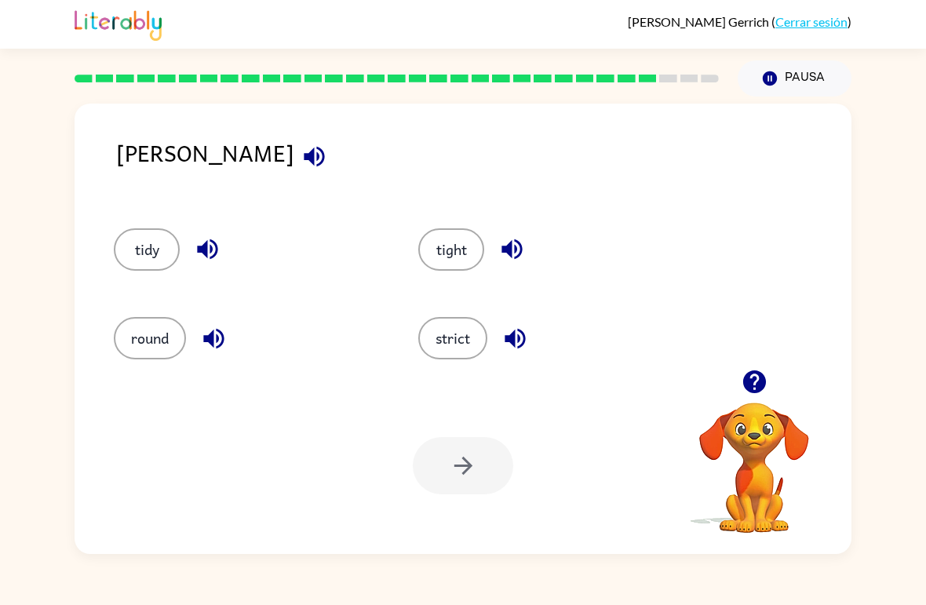
click at [462, 232] on button "tight" at bounding box center [451, 249] width 66 height 42
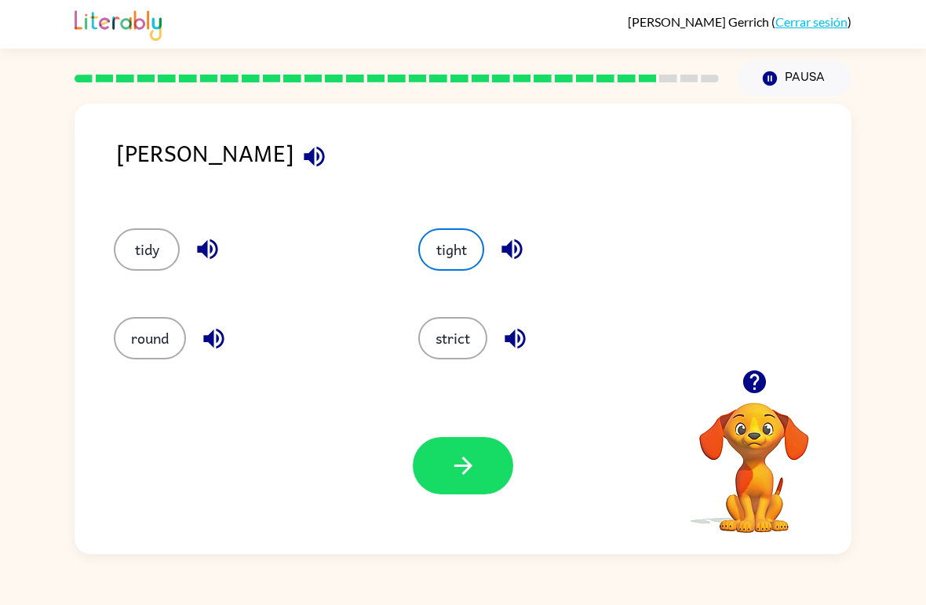
click at [450, 443] on button "button" at bounding box center [463, 465] width 100 height 57
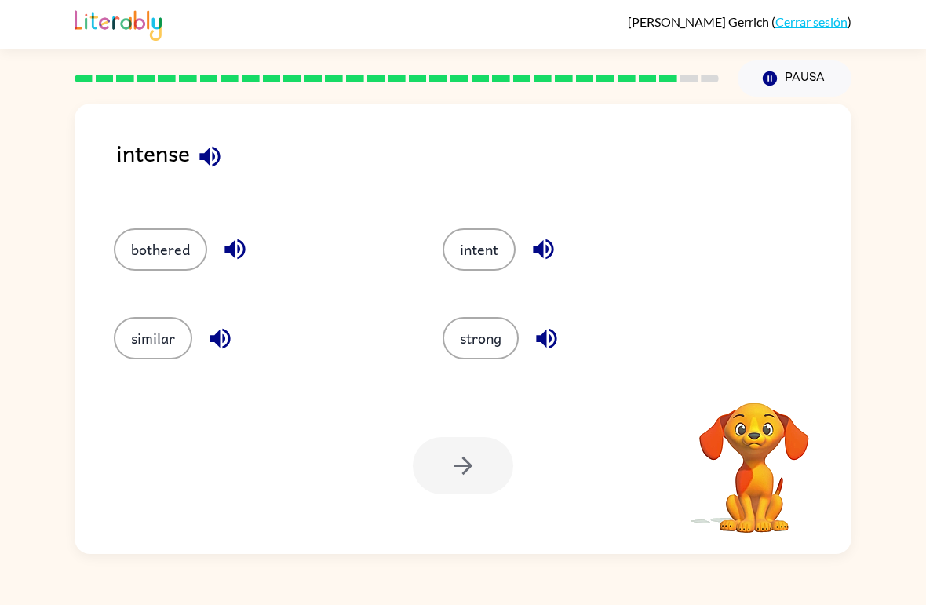
click at [472, 344] on button "strong" at bounding box center [481, 338] width 76 height 42
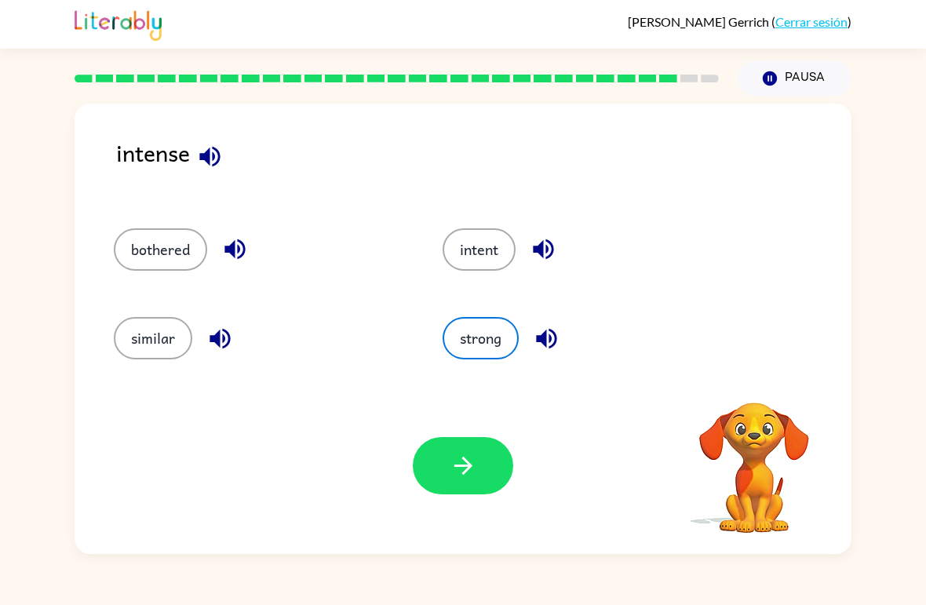
click at [465, 447] on button "button" at bounding box center [463, 465] width 100 height 57
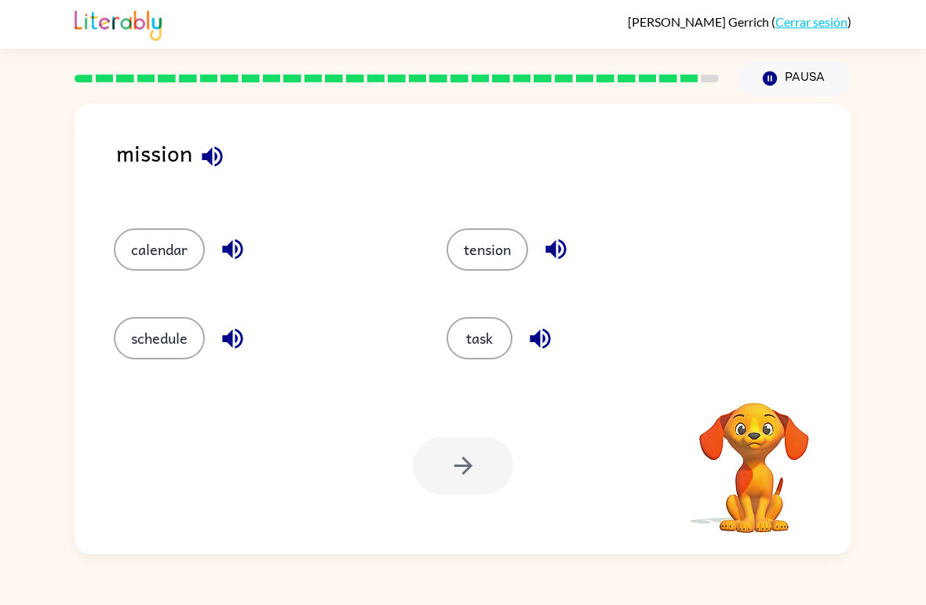
click at [472, 334] on button "task" at bounding box center [479, 338] width 66 height 42
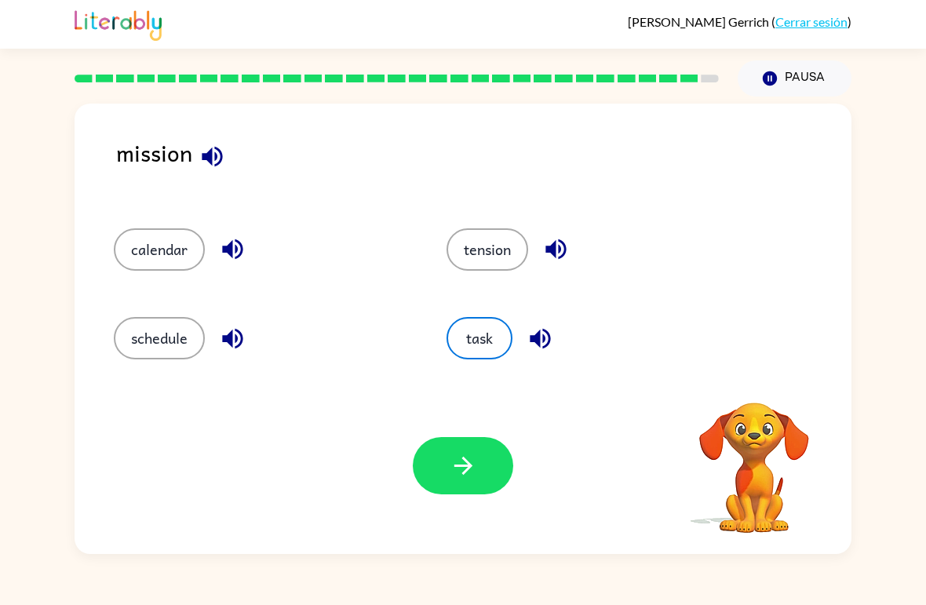
click at [444, 464] on button "button" at bounding box center [463, 465] width 100 height 57
